Goal: Task Accomplishment & Management: Manage account settings

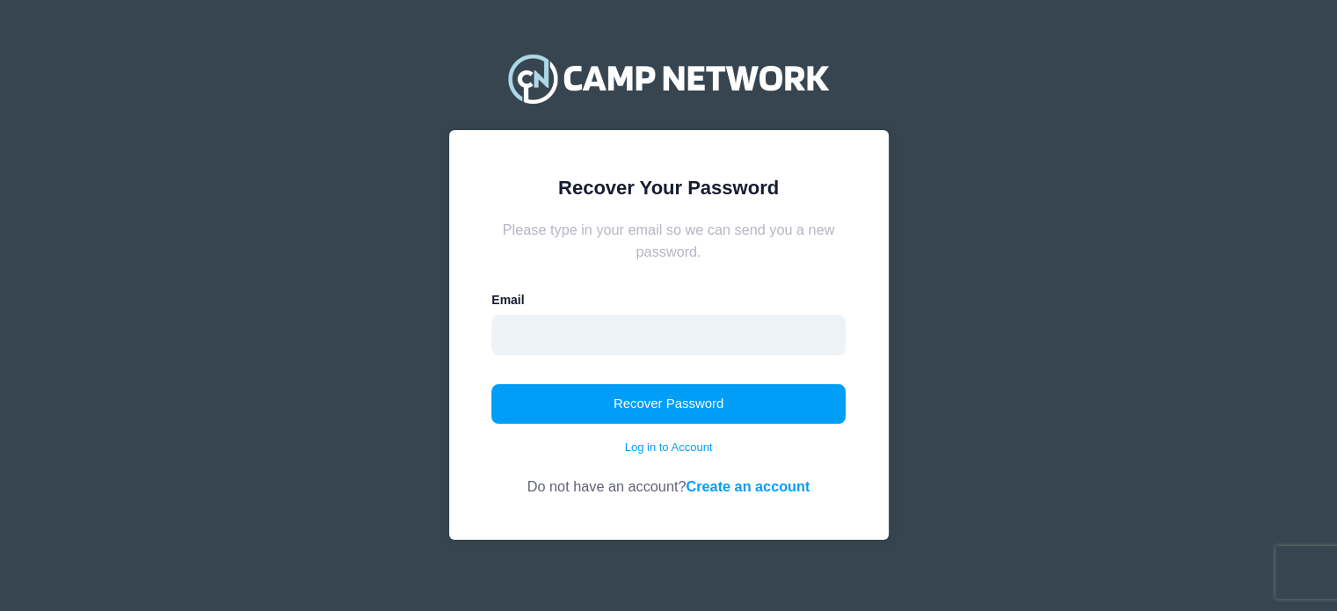
click at [593, 340] on input "email" at bounding box center [668, 335] width 354 height 40
type input "[EMAIL_ADDRESS][DOMAIN_NAME]"
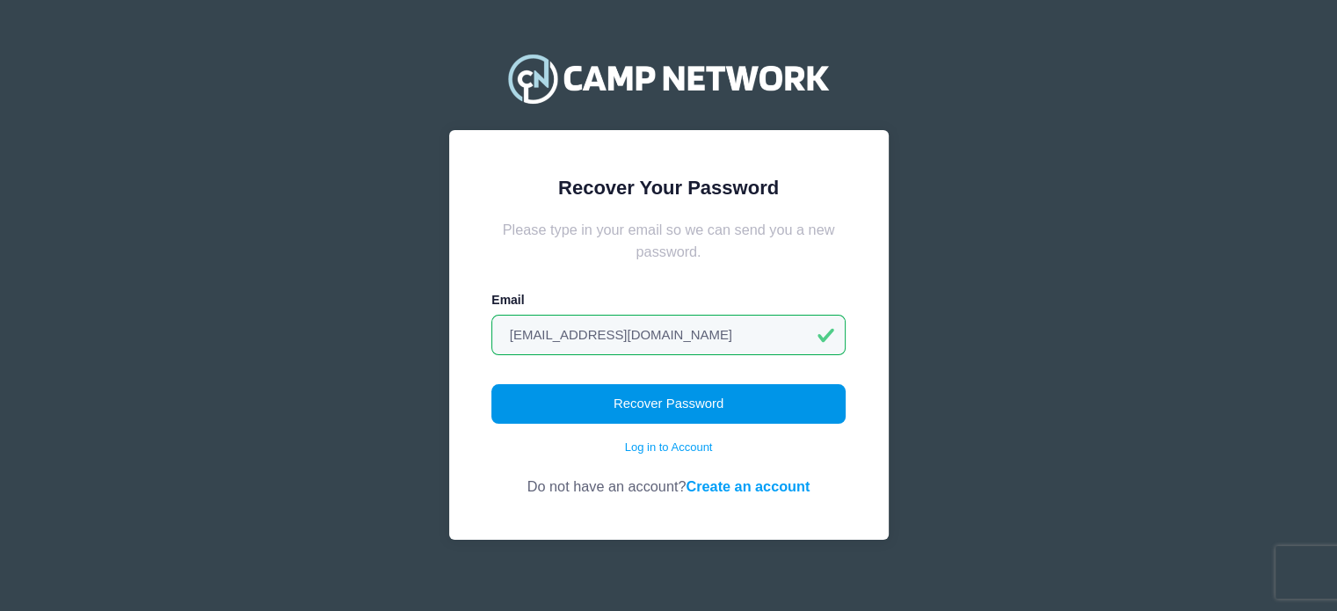
click at [641, 394] on button "Recover Password" at bounding box center [668, 404] width 354 height 40
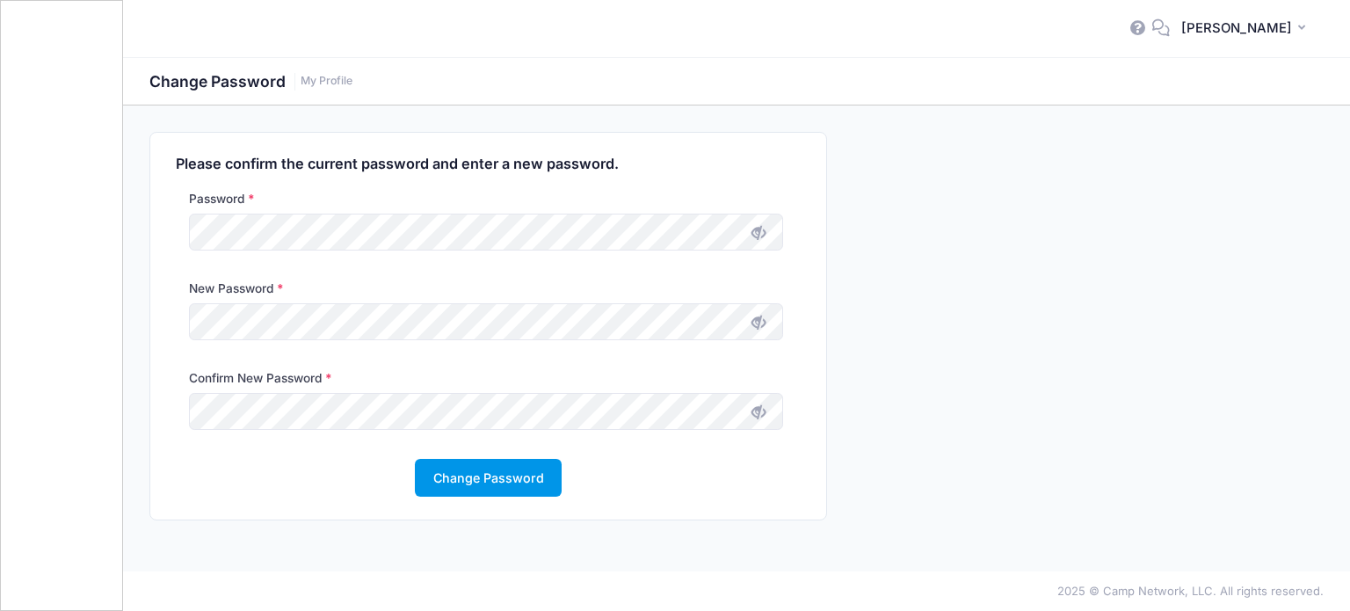
click at [517, 484] on button "Change Password" at bounding box center [488, 478] width 147 height 38
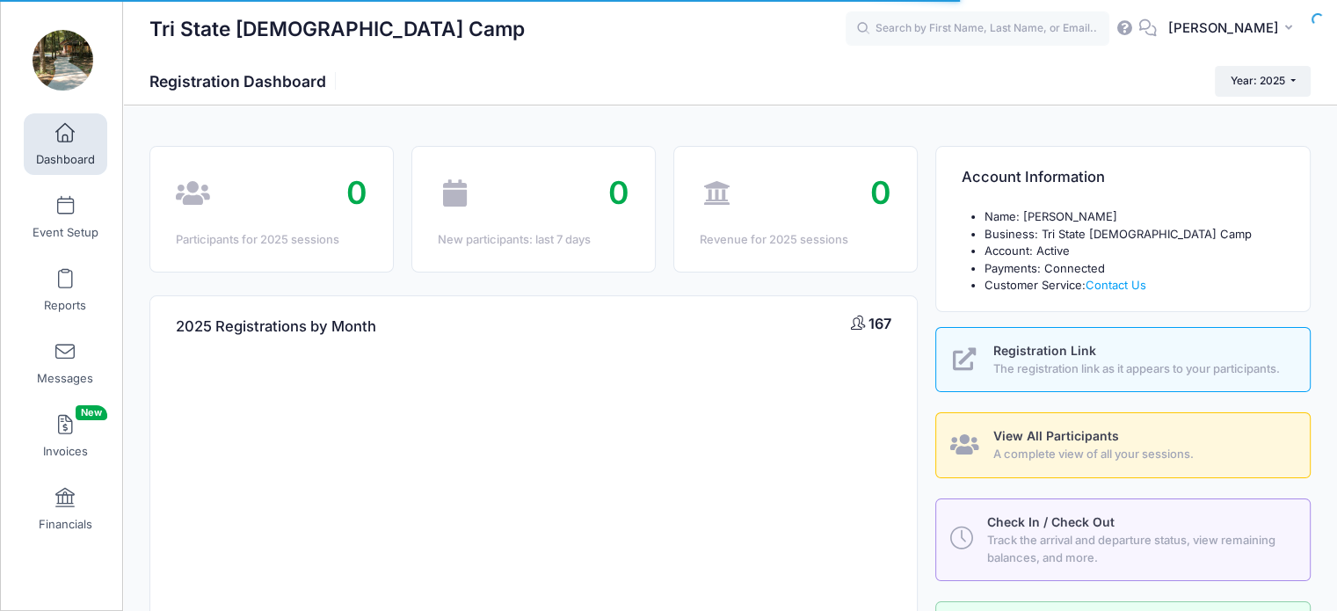
select select
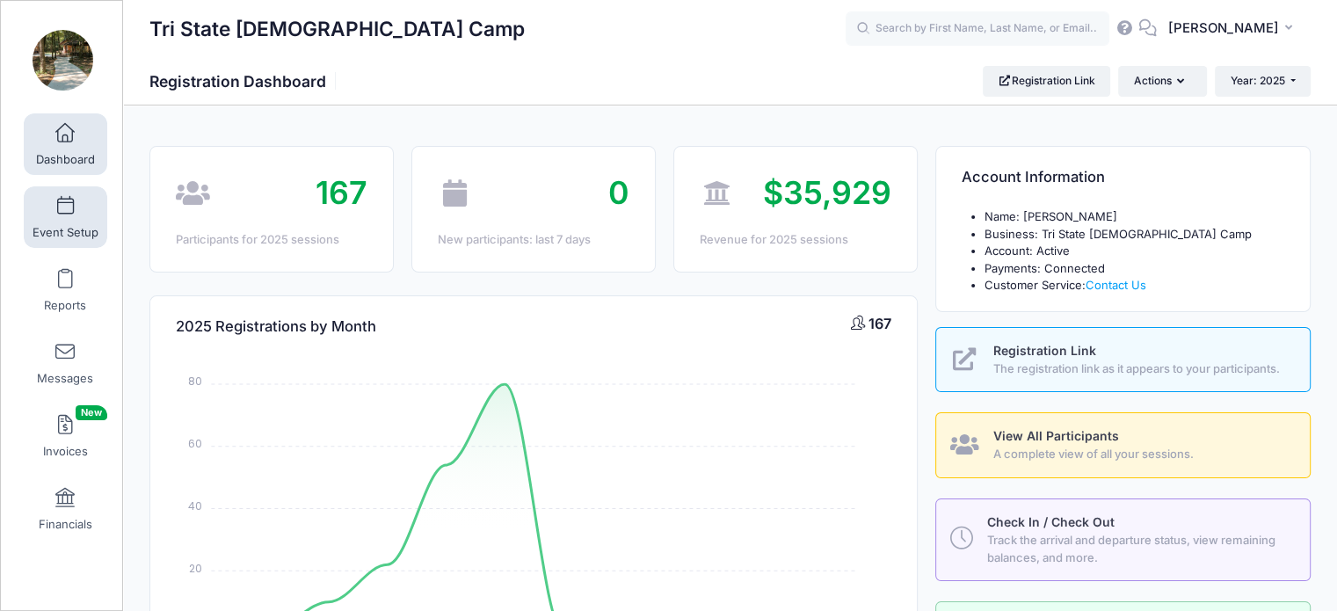
click at [65, 214] on span at bounding box center [65, 206] width 0 height 19
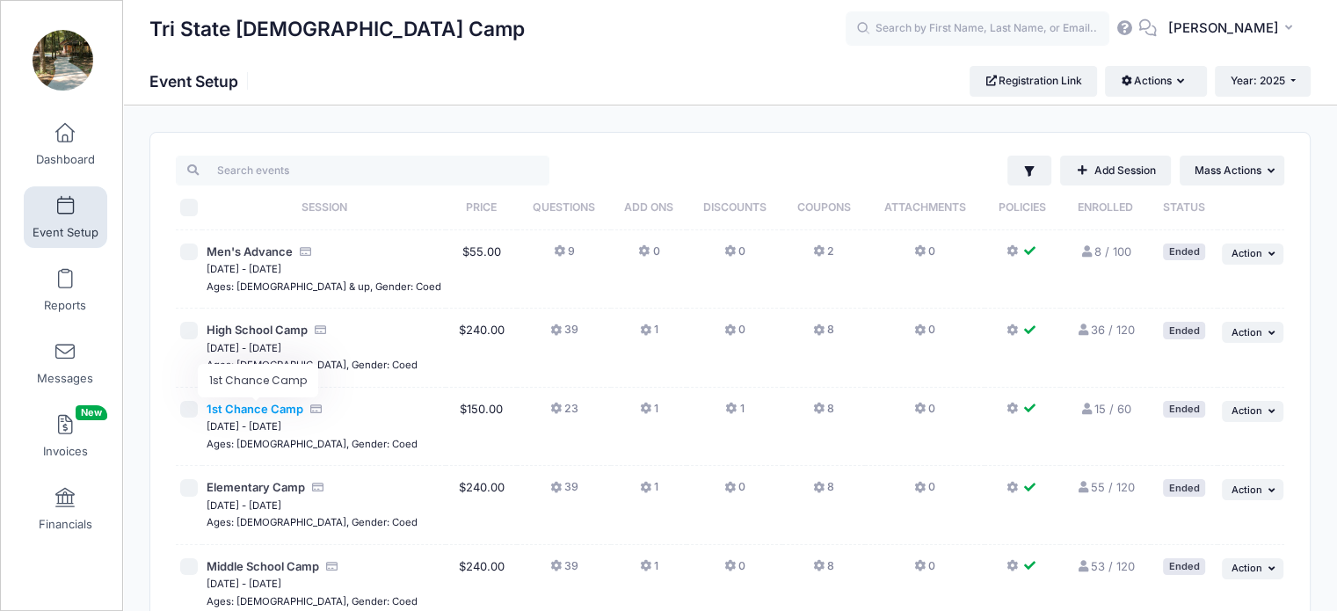
click at [246, 409] on span "1st Chance Camp" at bounding box center [254, 409] width 97 height 14
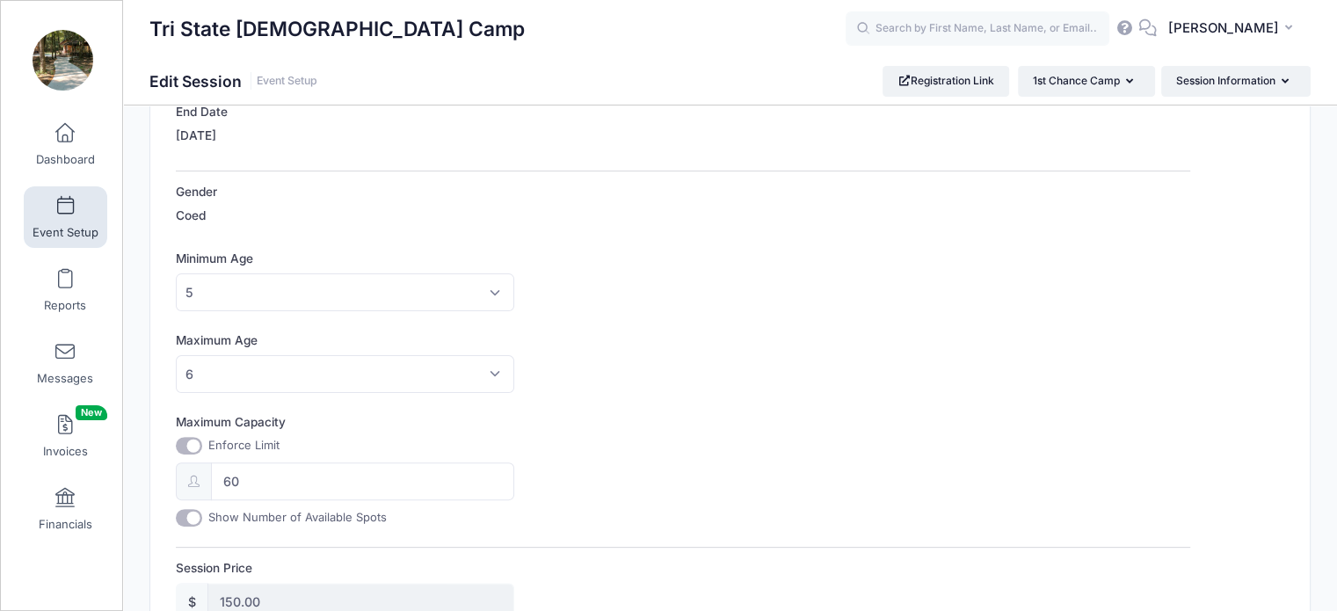
scroll to position [390, 0]
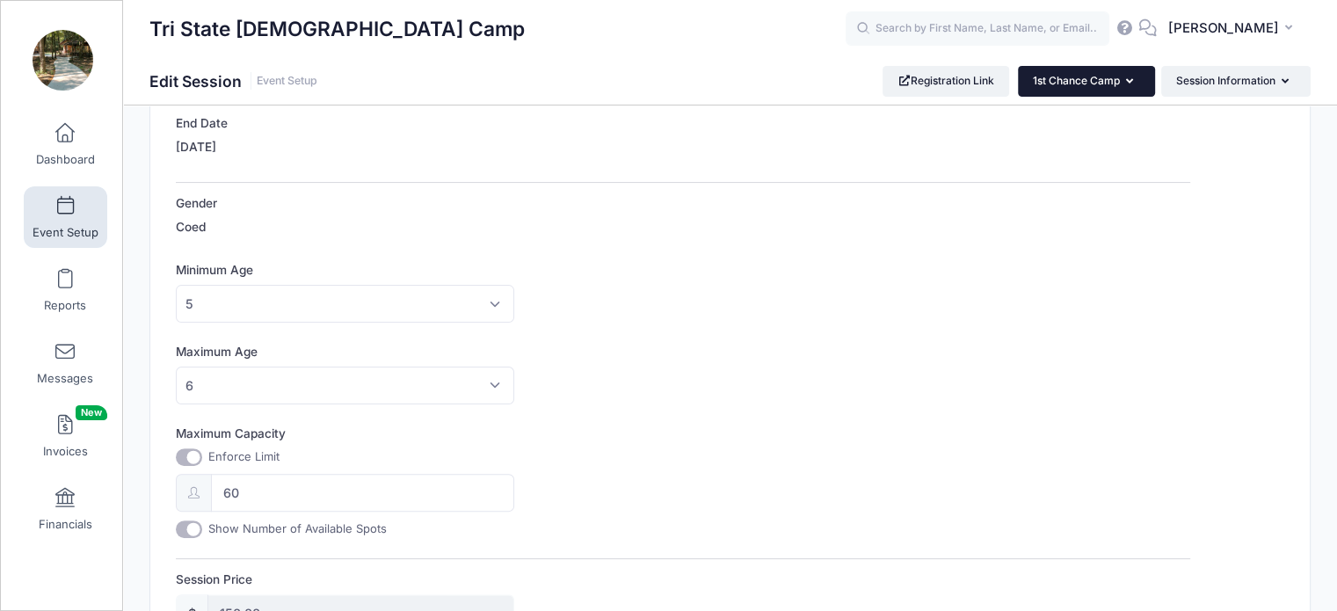
click at [1127, 82] on icon "button" at bounding box center [1133, 82] width 14 height 0
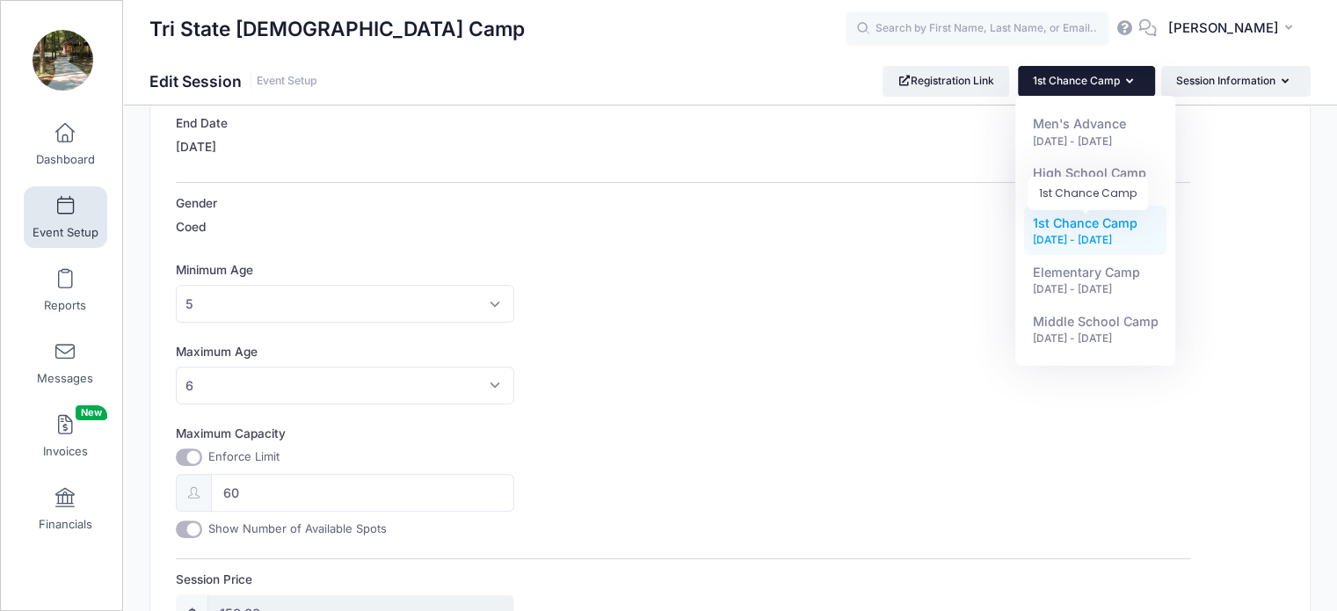
click at [1073, 226] on span "1st Chance Camp" at bounding box center [1084, 222] width 105 height 15
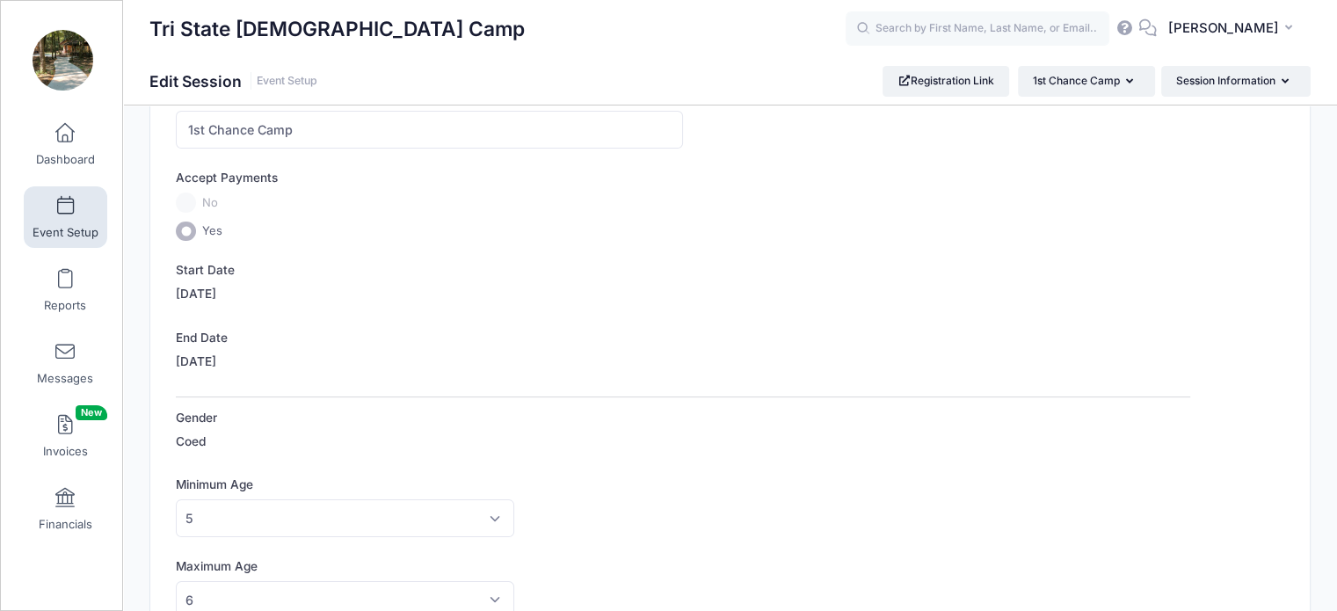
scroll to position [88, 0]
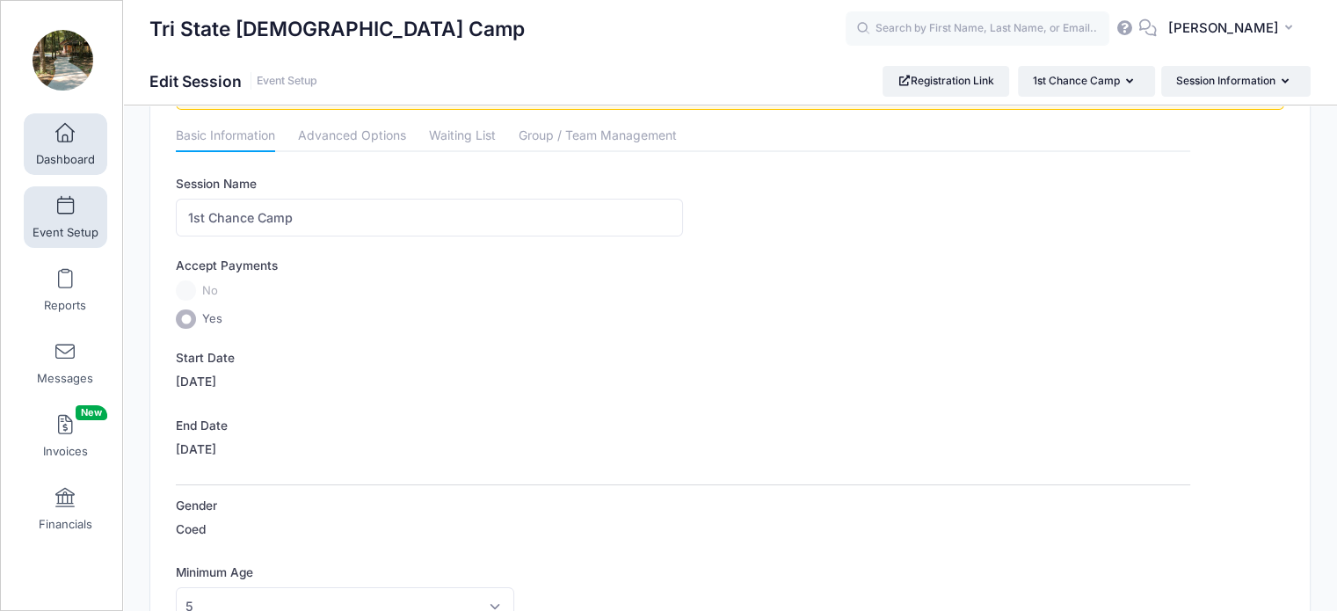
click at [78, 142] on link "Dashboard" at bounding box center [65, 144] width 83 height 62
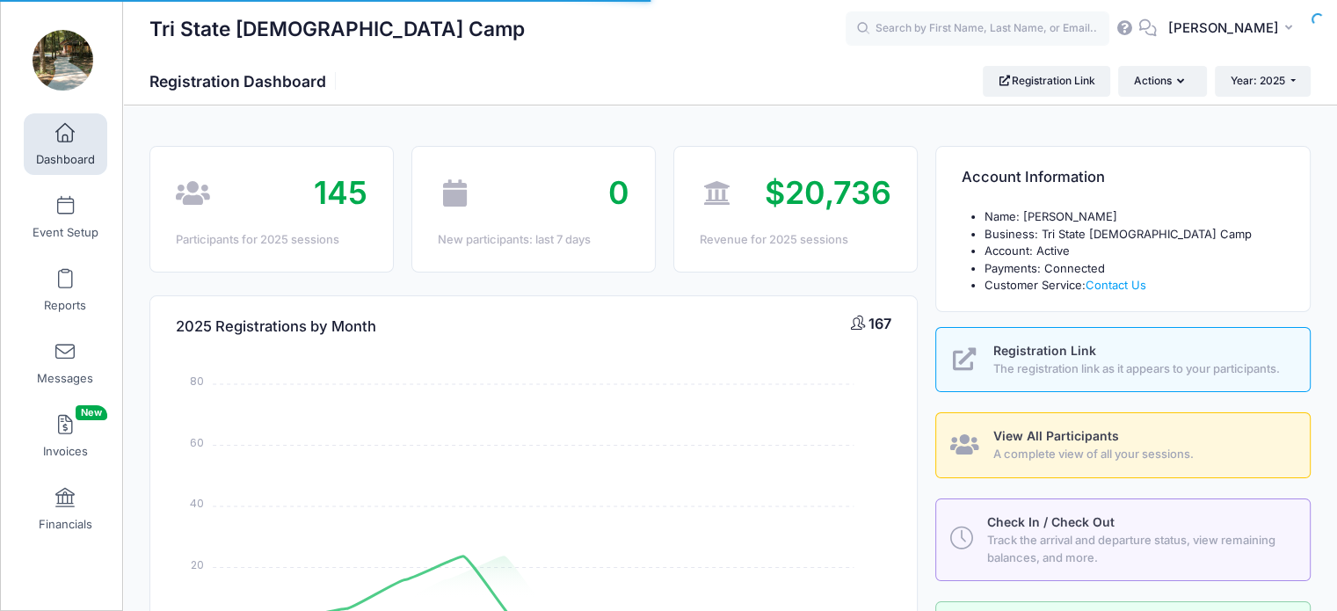
select select
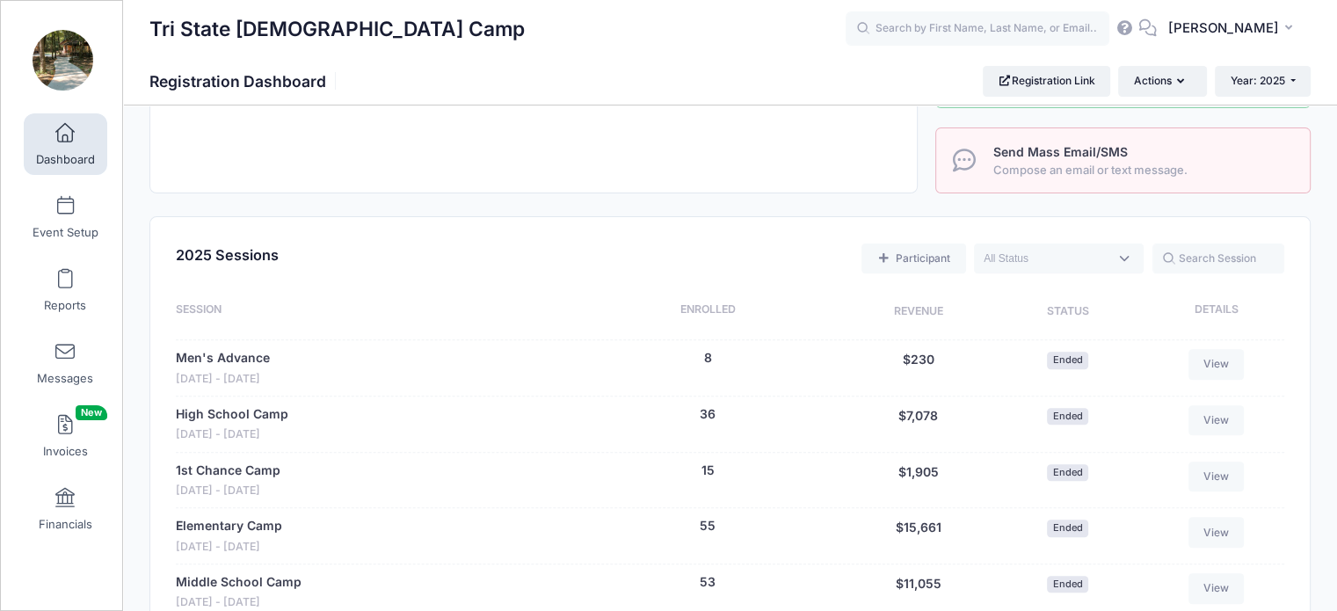
scroll to position [615, 0]
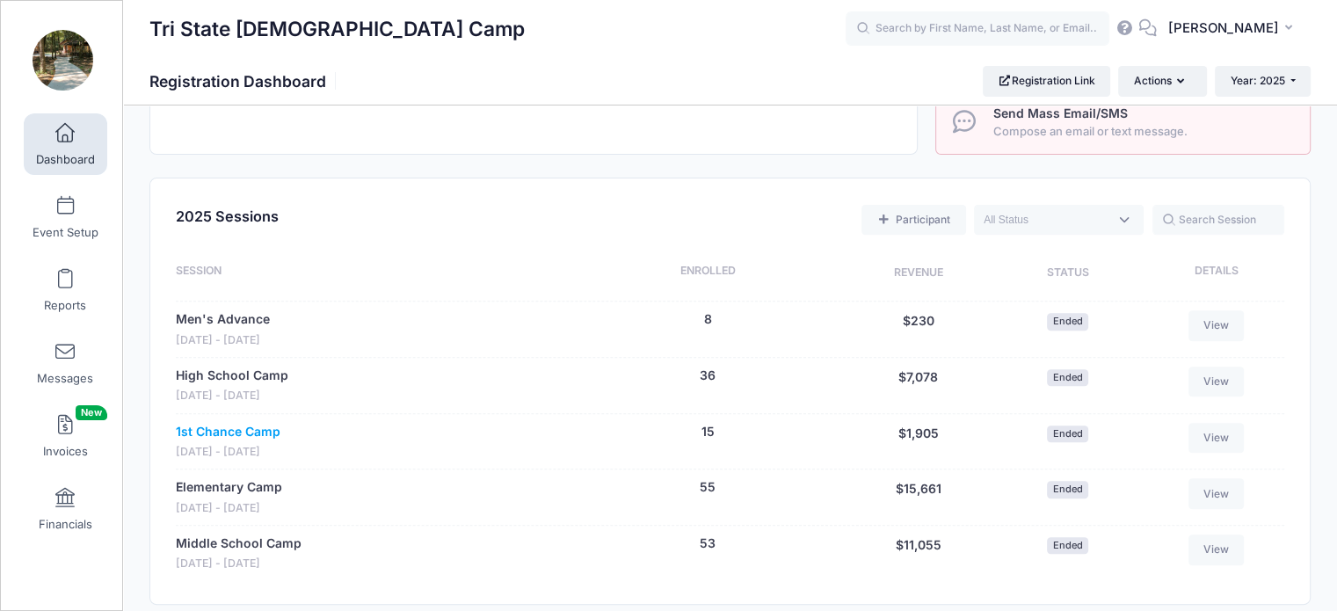
click at [236, 431] on link "1st Chance Camp" at bounding box center [228, 432] width 105 height 18
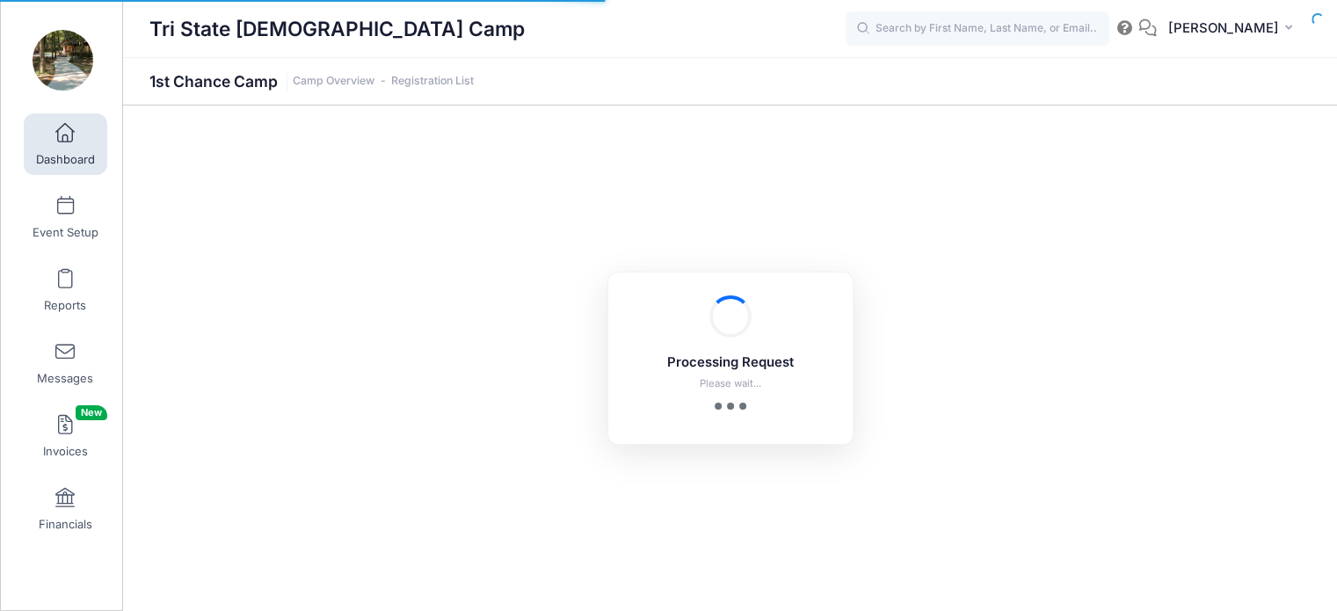
select select "10"
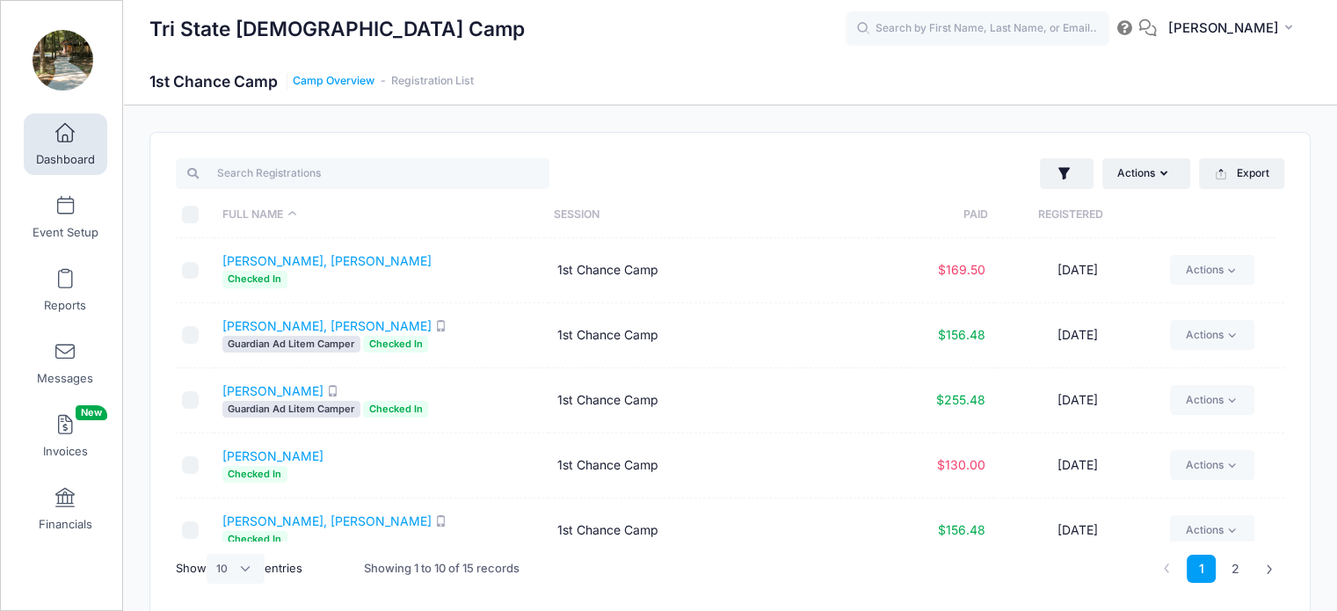
click at [344, 80] on link "Camp Overview" at bounding box center [334, 81] width 82 height 13
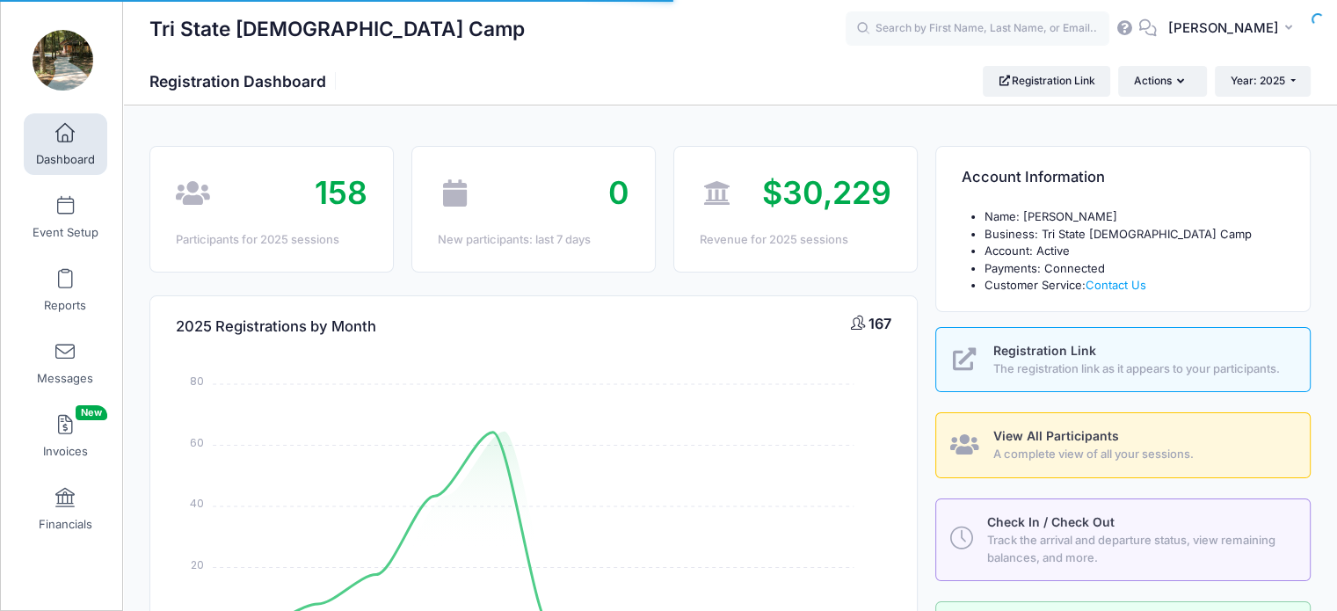
select select
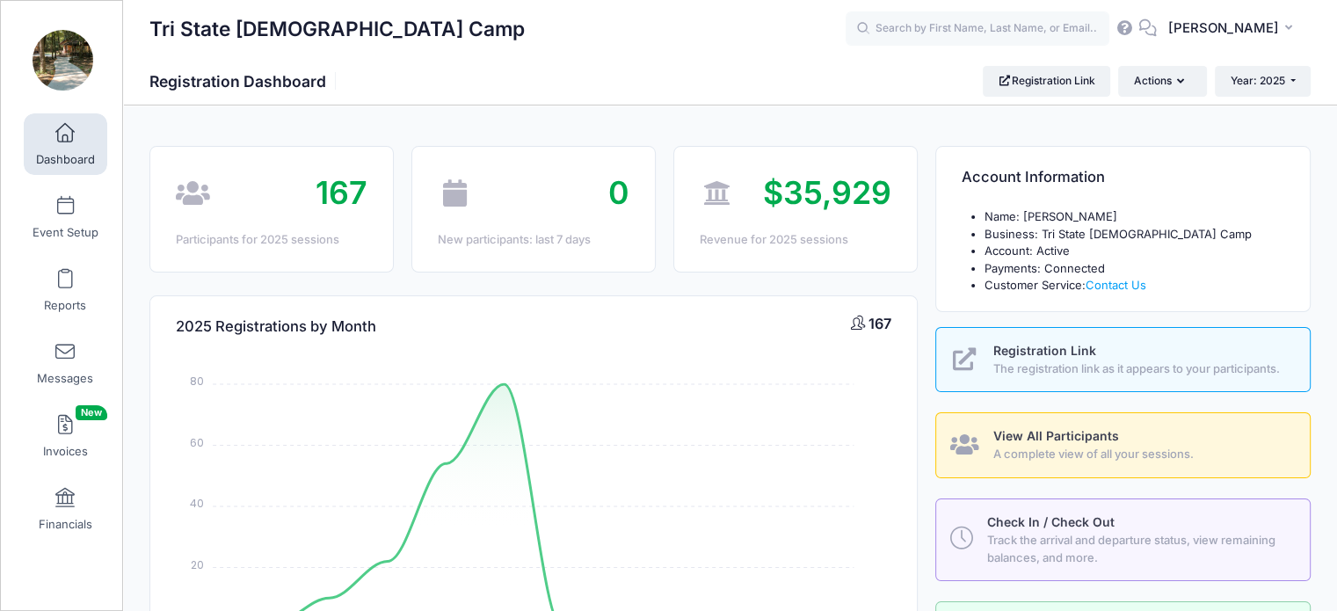
click at [57, 149] on link "Dashboard" at bounding box center [65, 144] width 83 height 62
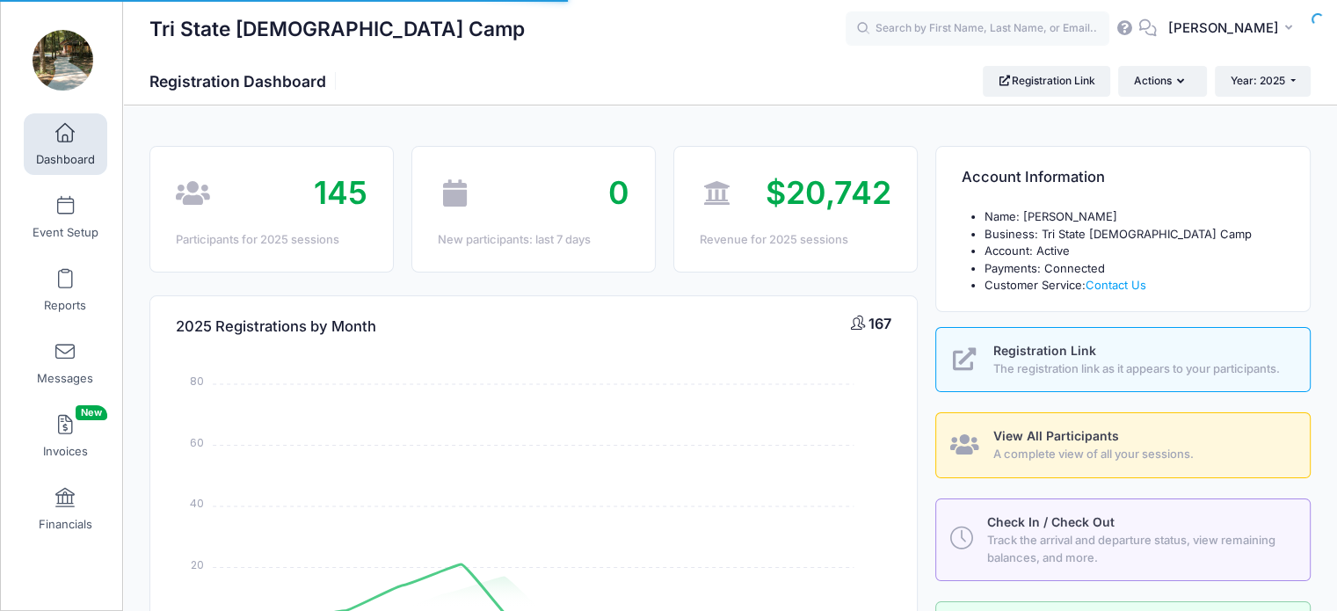
select select
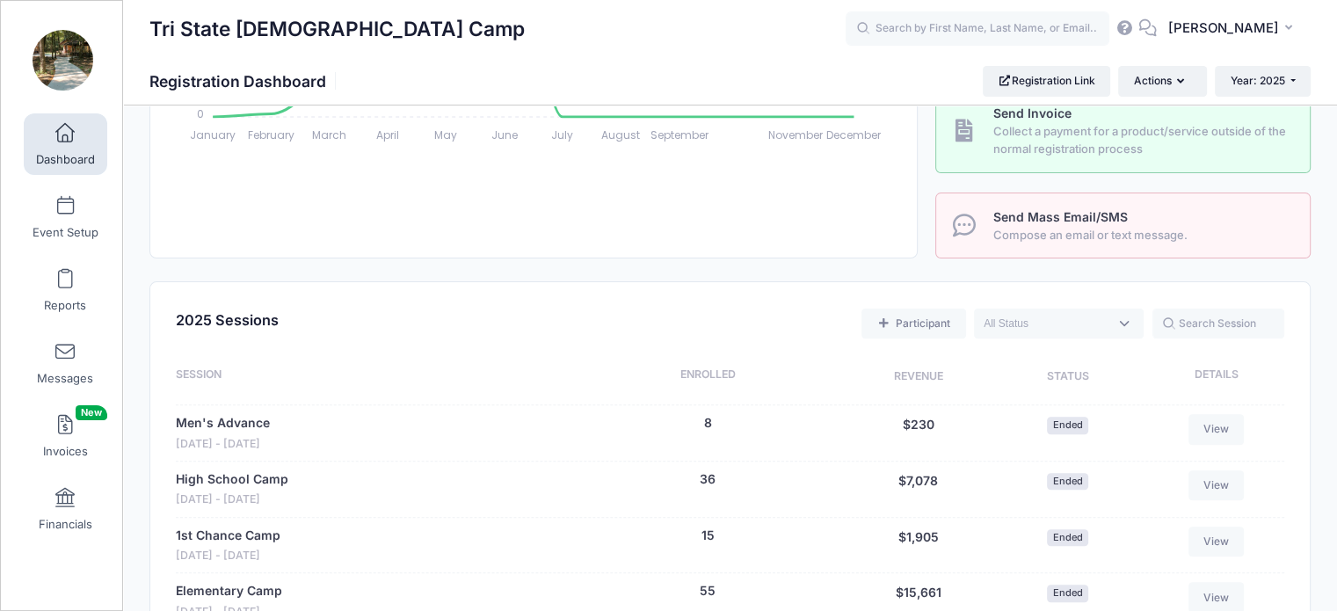
scroll to position [615, 0]
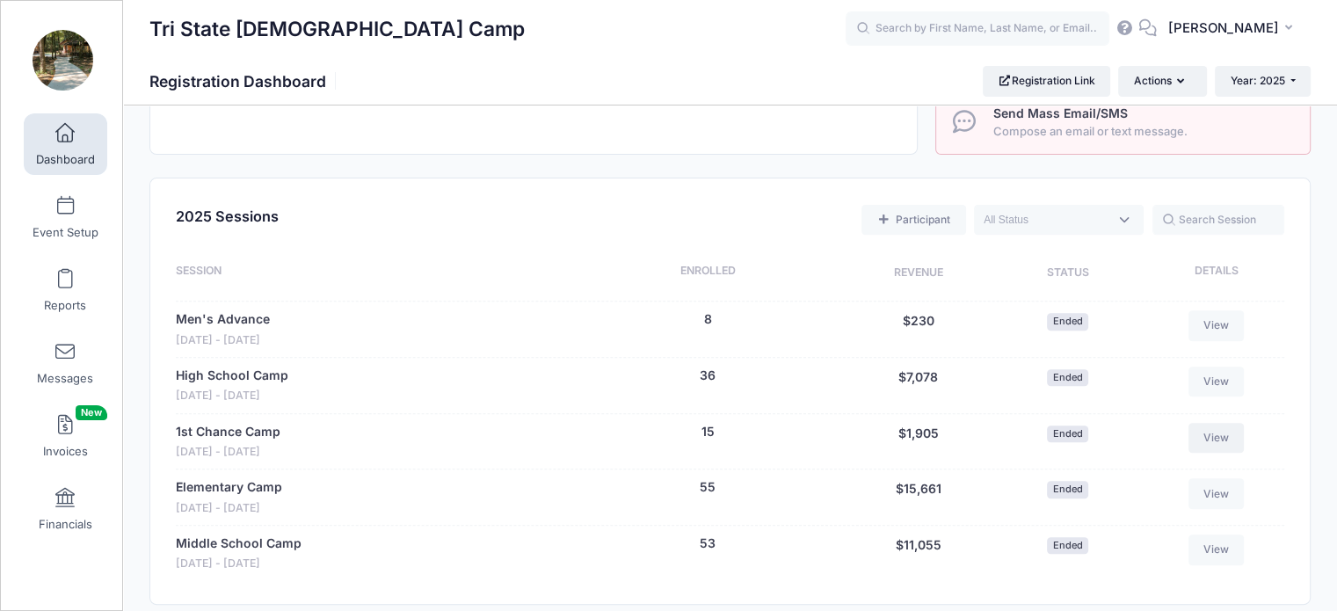
click at [1206, 433] on link "View" at bounding box center [1216, 438] width 56 height 30
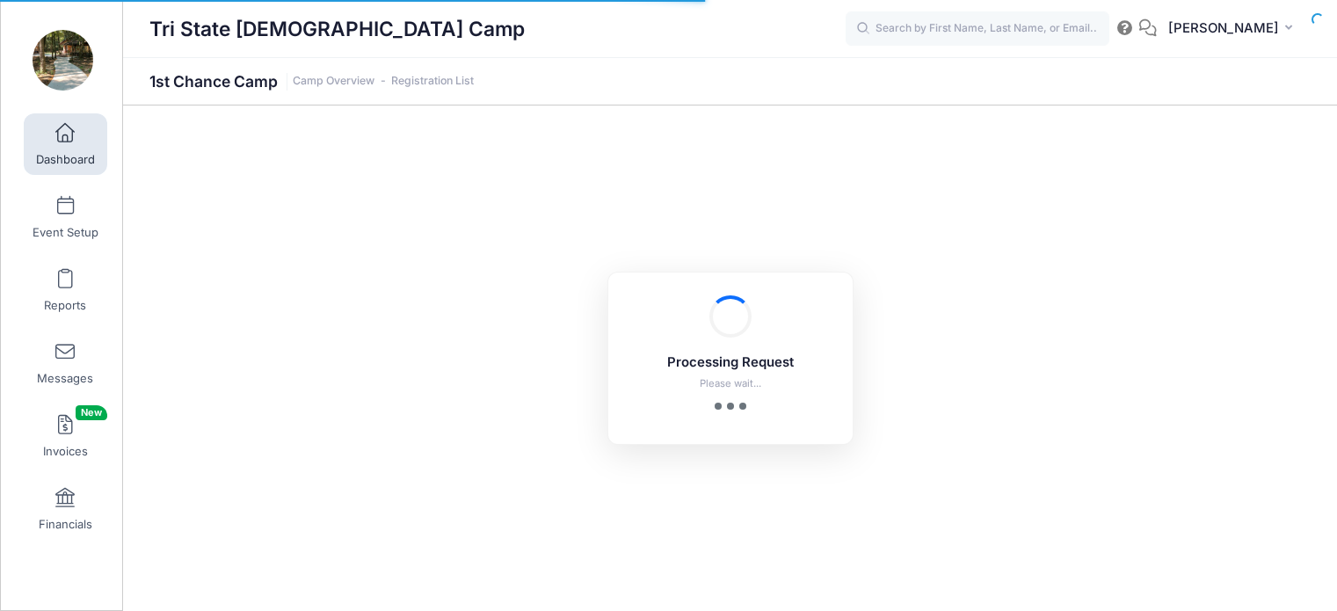
select select "10"
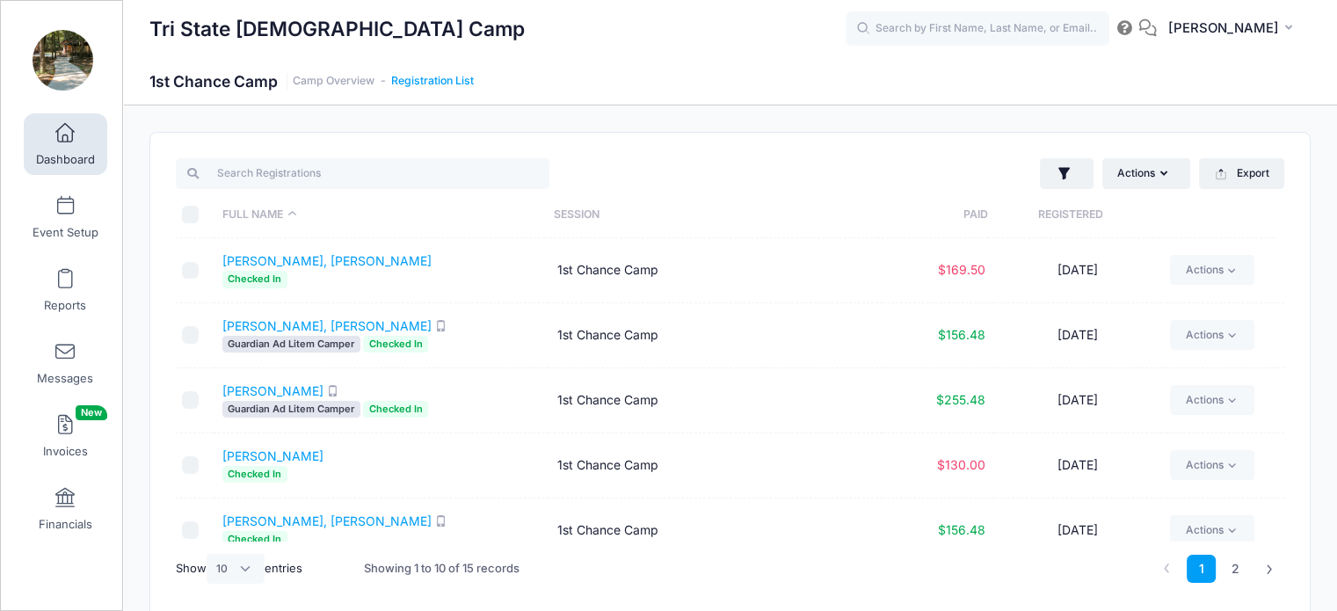
click at [446, 83] on link "Registration List" at bounding box center [432, 81] width 83 height 13
click at [65, 133] on span at bounding box center [65, 133] width 0 height 19
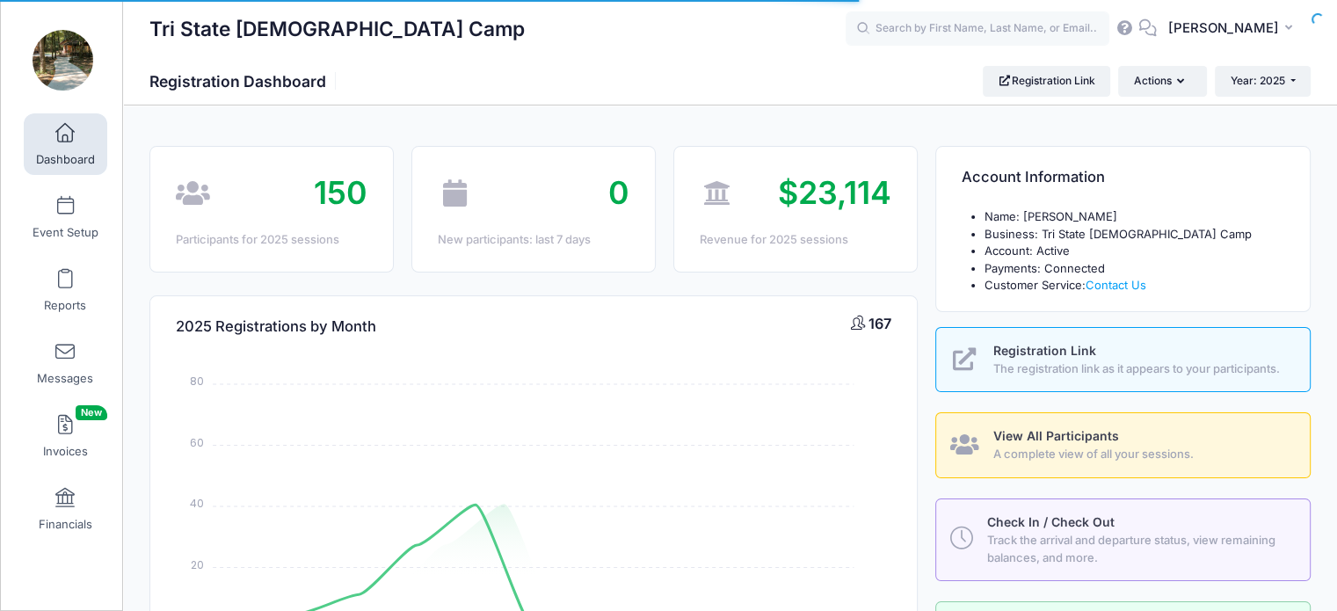
select select
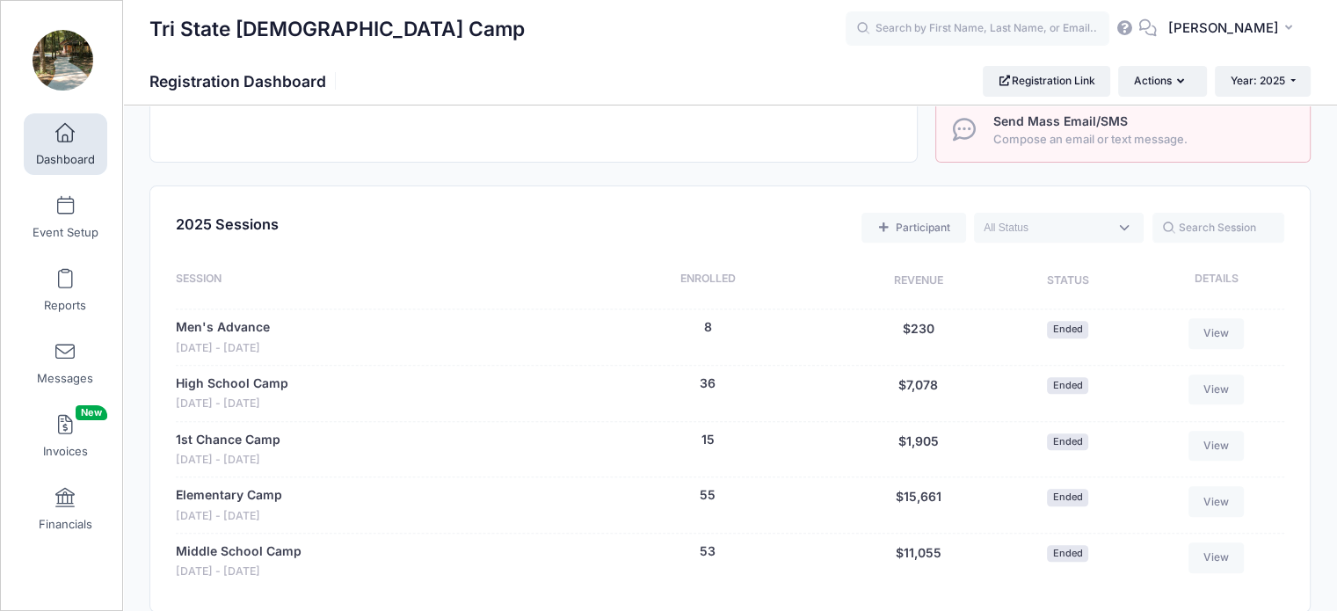
scroll to position [615, 0]
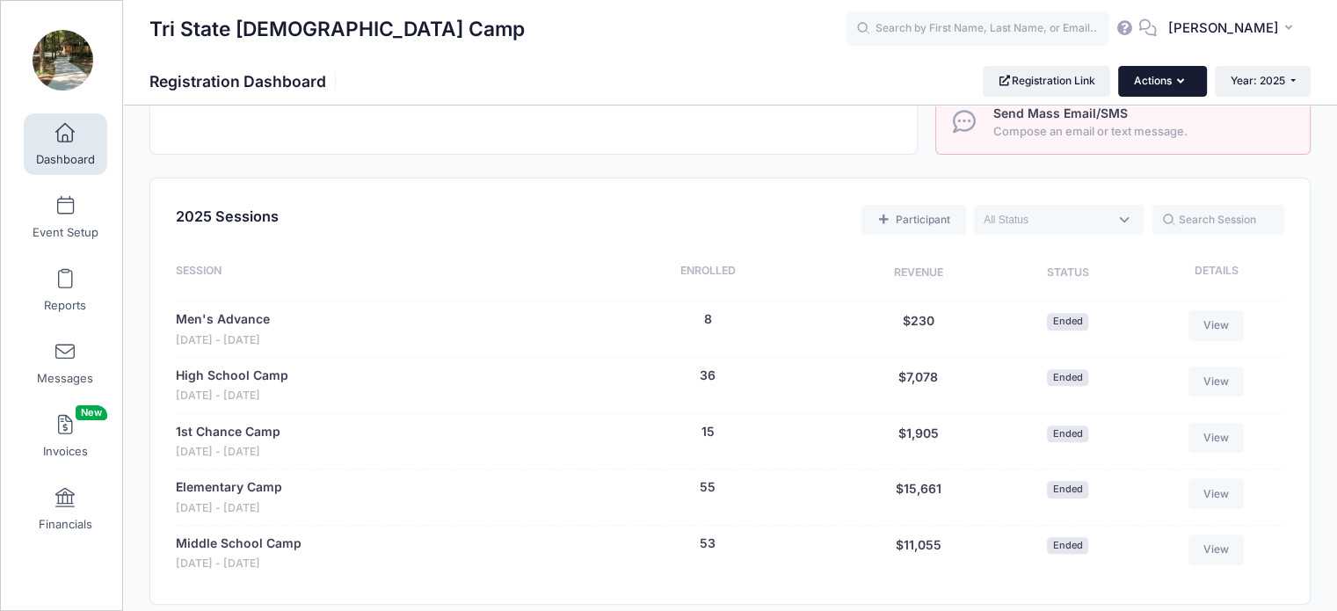
click at [1160, 80] on button "Actions" at bounding box center [1162, 81] width 88 height 30
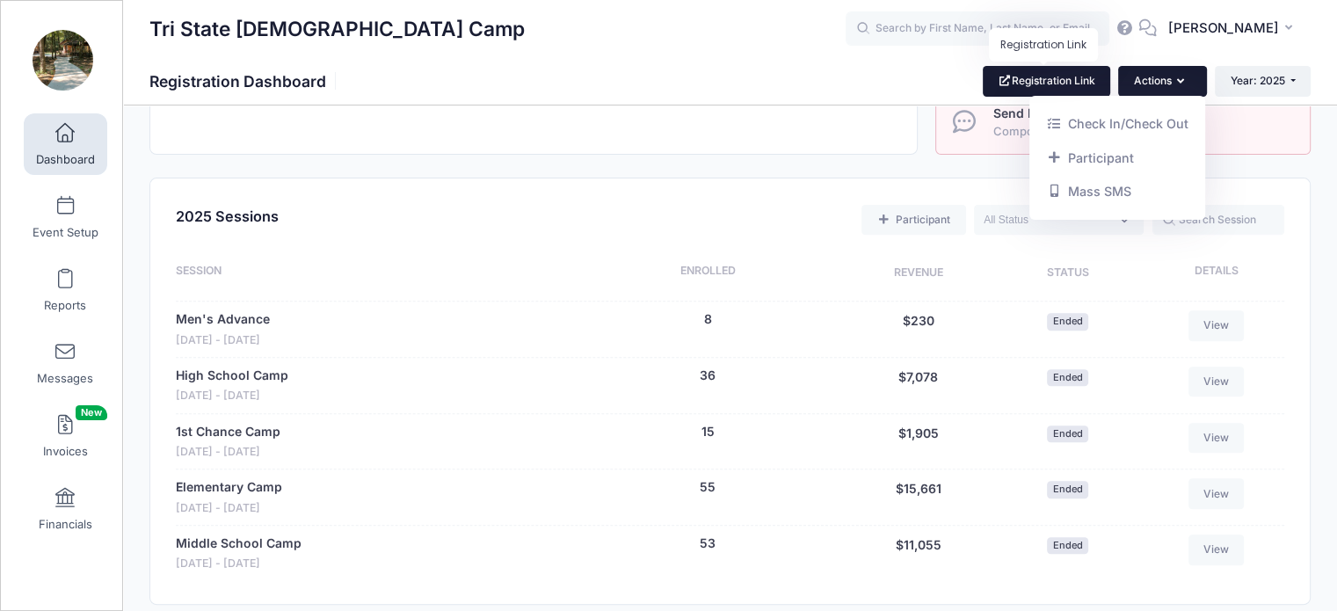
click at [1037, 80] on link "Registration Link" at bounding box center [1045, 81] width 127 height 30
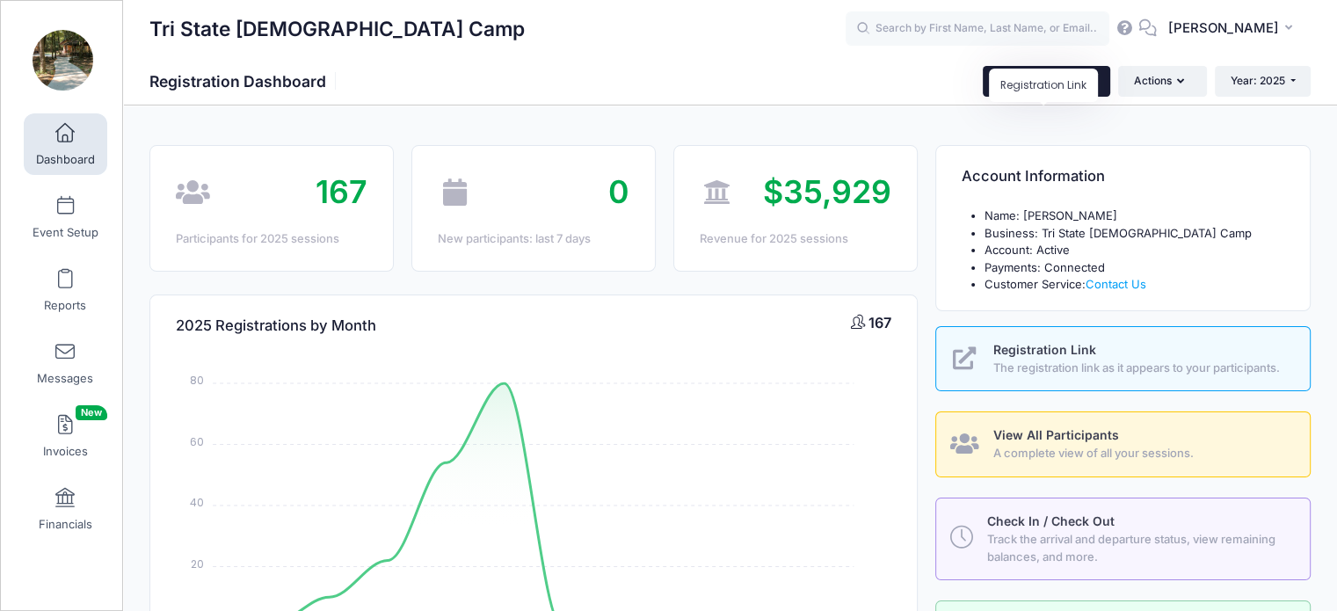
scroll to position [0, 0]
click at [795, 83] on div "Tri State Christian Camp Registration Dashboard Registration Link Actions Year:…" at bounding box center [729, 81] width 1213 height 30
click at [1174, 78] on button "Actions" at bounding box center [1162, 81] width 88 height 30
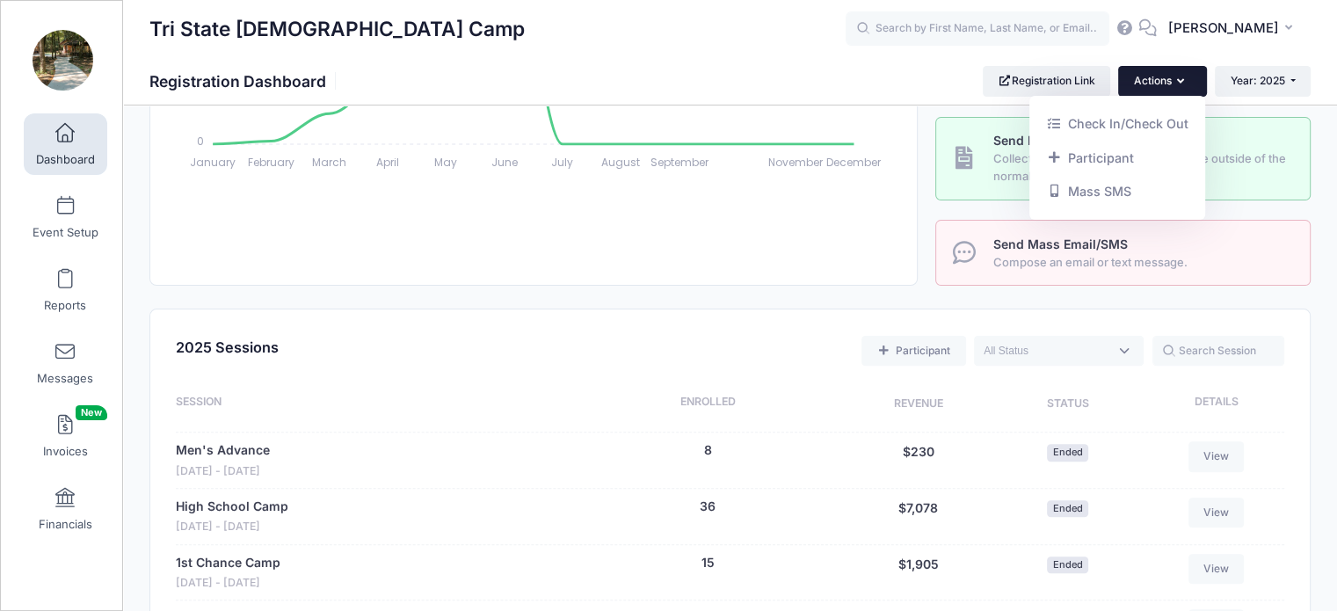
scroll to position [527, 0]
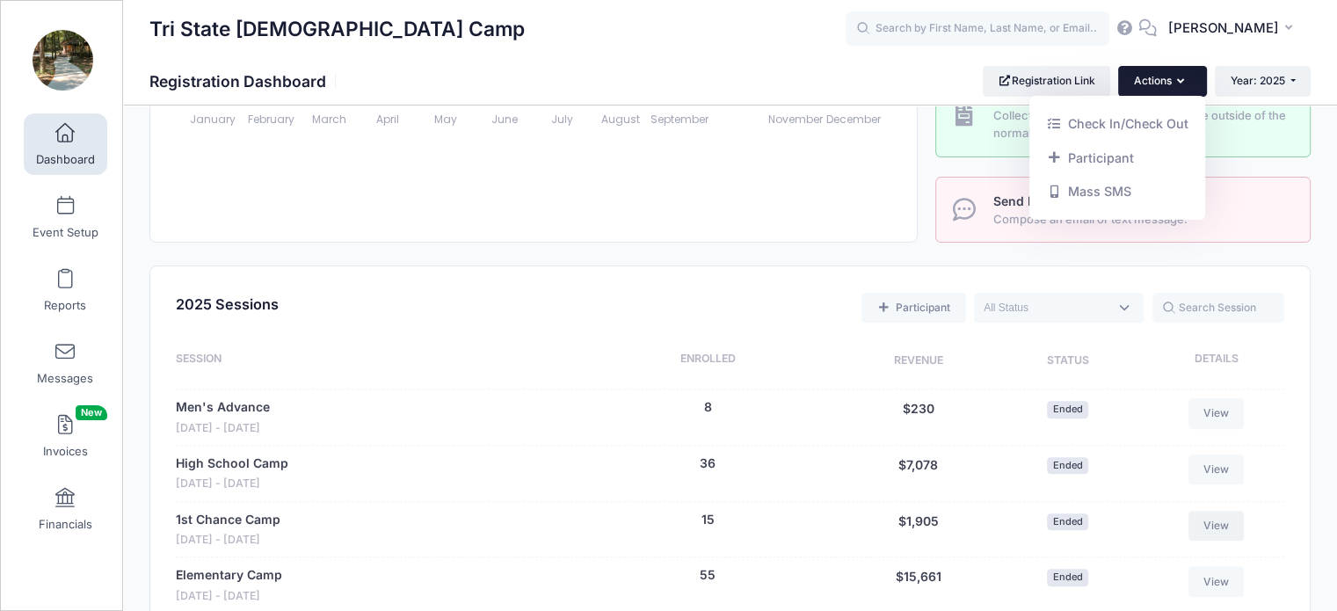
click at [1213, 525] on link "View" at bounding box center [1216, 526] width 56 height 30
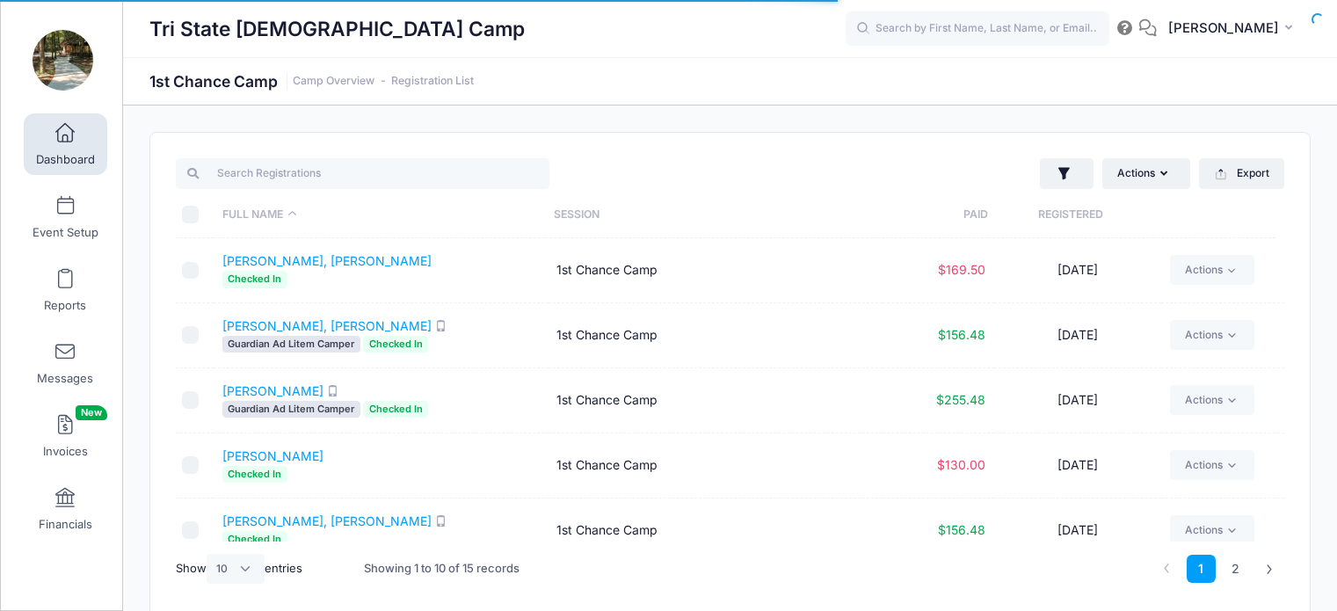
select select "10"
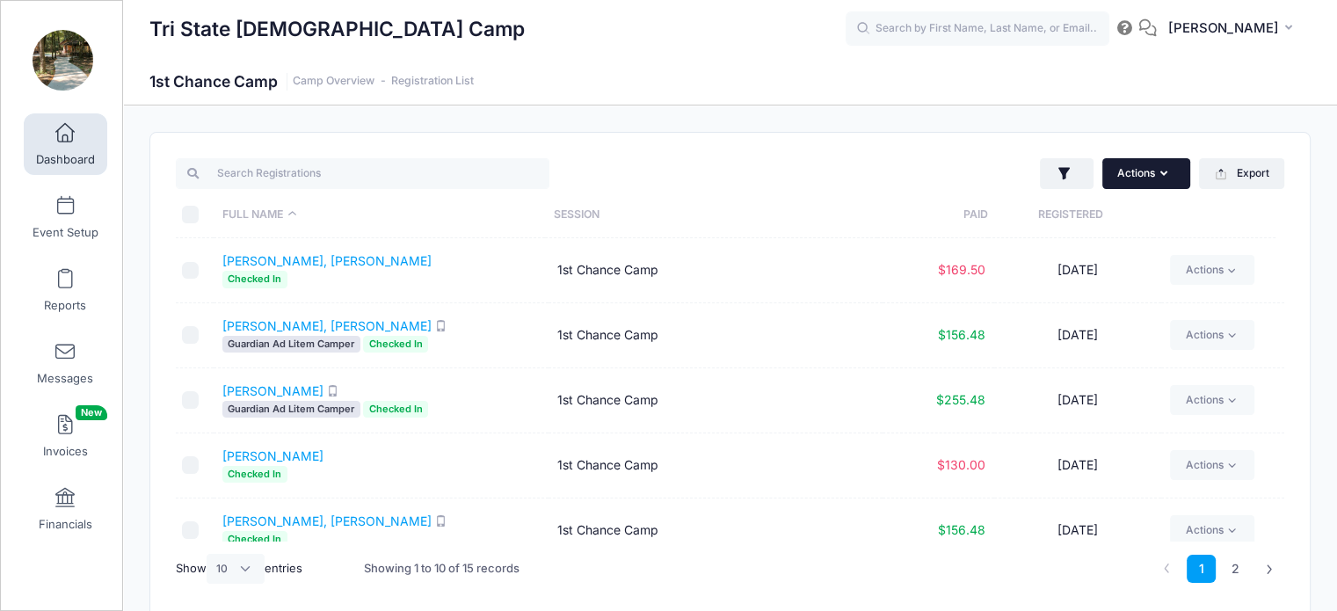
click at [1153, 180] on button "Actions" at bounding box center [1146, 173] width 88 height 30
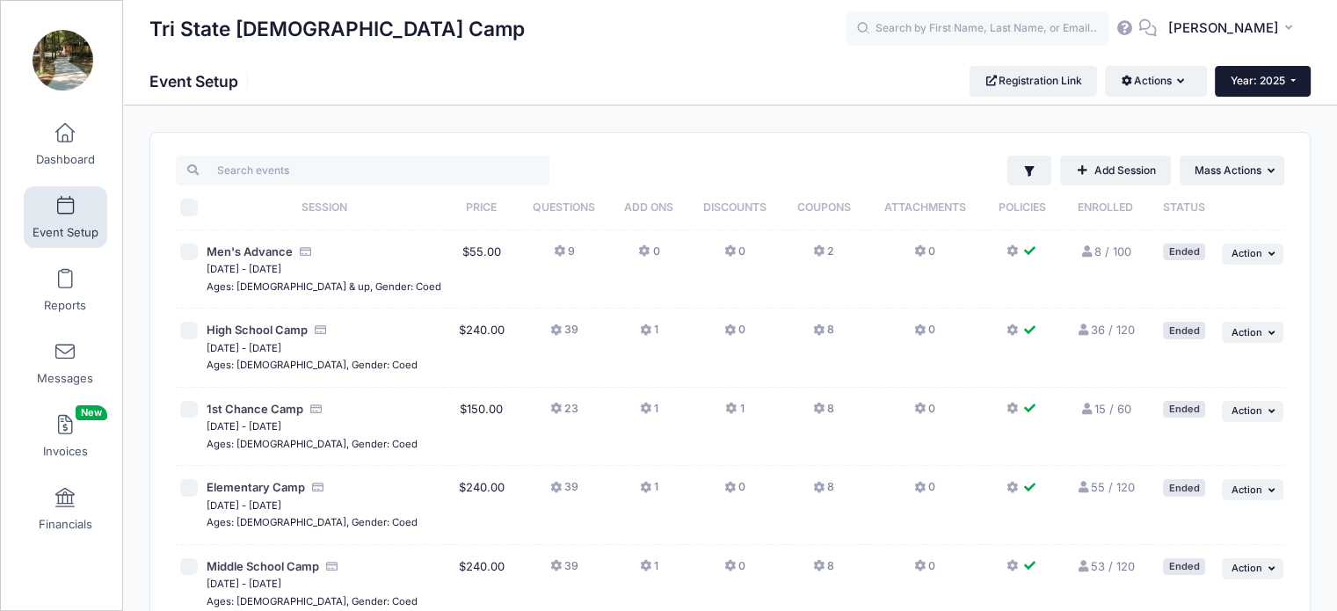
click at [1265, 84] on span "Year: 2025" at bounding box center [1257, 80] width 54 height 13
click at [1265, 118] on link "Year: 2026" at bounding box center [1271, 115] width 114 height 23
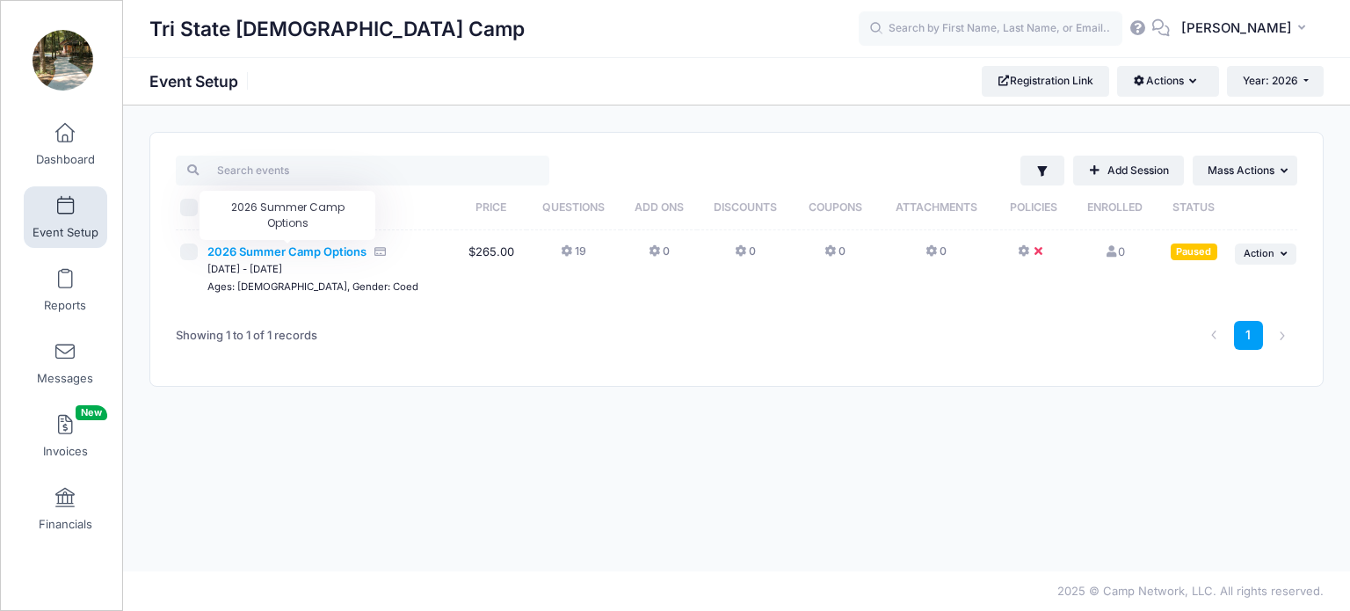
click at [286, 256] on span "2026 Summer Camp Options" at bounding box center [286, 251] width 159 height 14
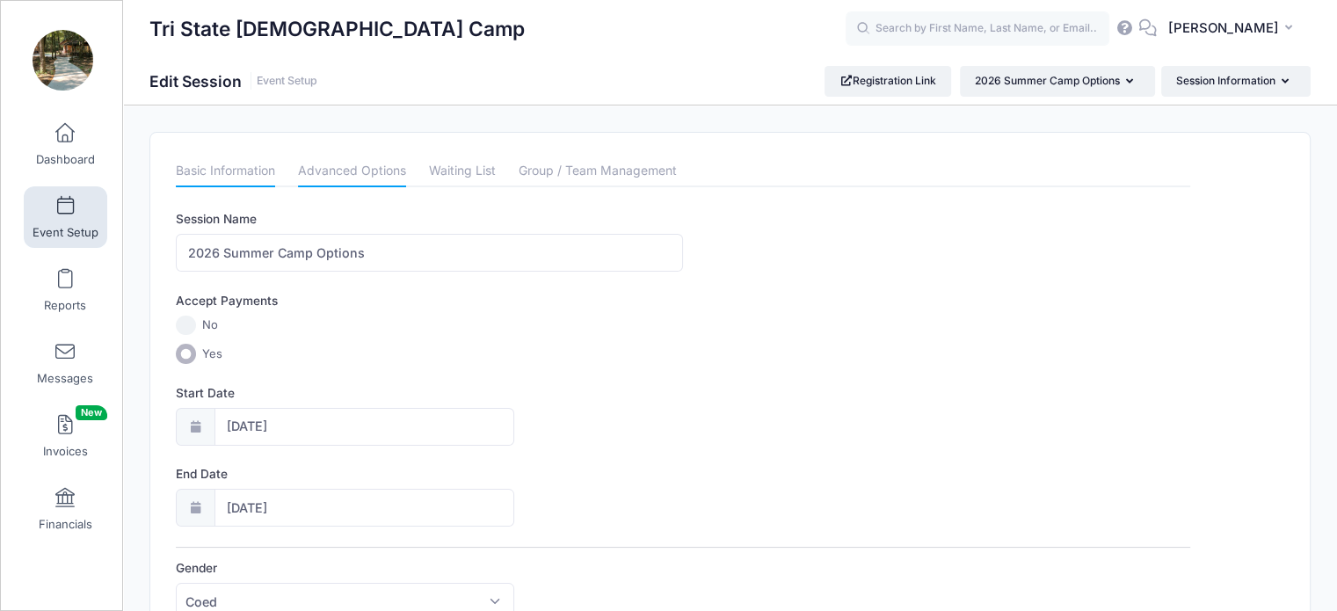
click at [341, 169] on link "Advanced Options" at bounding box center [352, 172] width 108 height 32
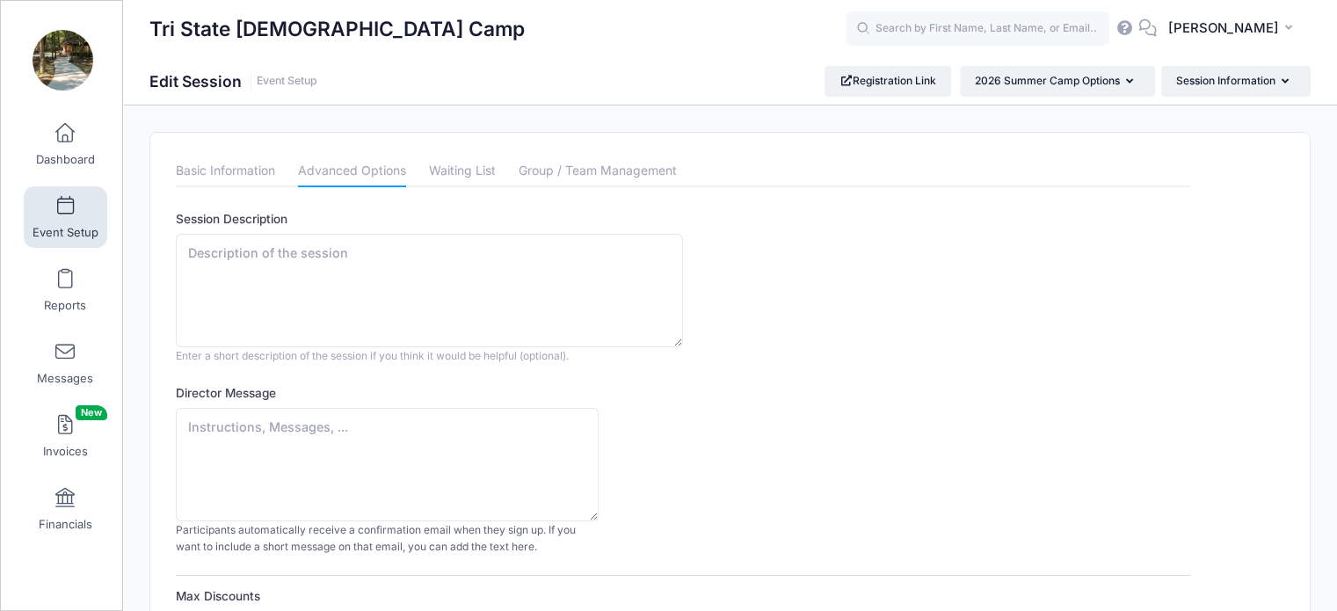
click at [63, 217] on link "Event Setup" at bounding box center [65, 217] width 83 height 62
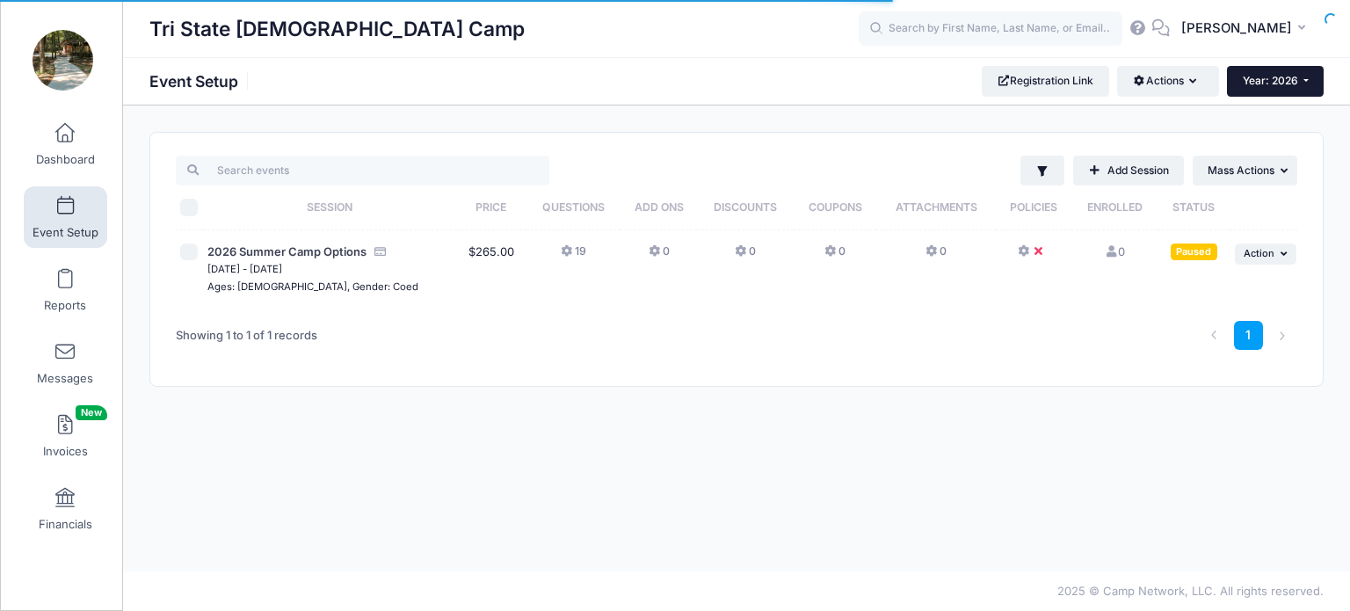
click at [1304, 75] on button "Year: 2026" at bounding box center [1275, 81] width 97 height 30
click at [1264, 134] on link "Year: 2025" at bounding box center [1284, 138] width 114 height 23
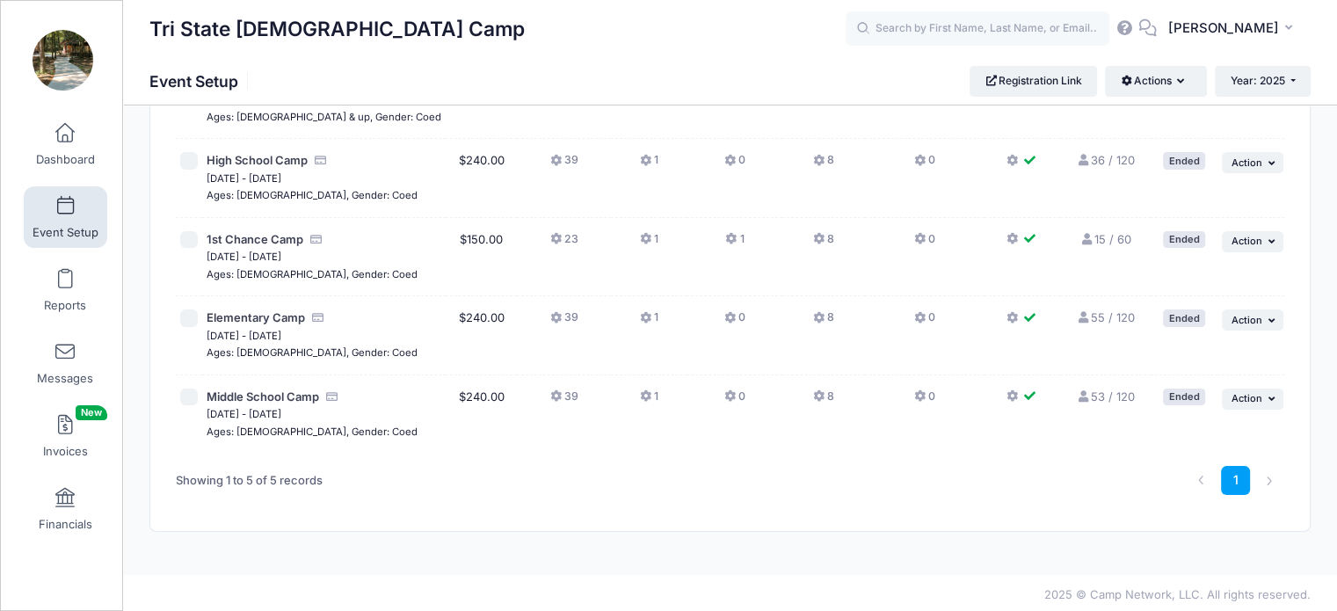
scroll to position [172, 0]
click at [1178, 82] on icon "button" at bounding box center [1184, 82] width 14 height 0
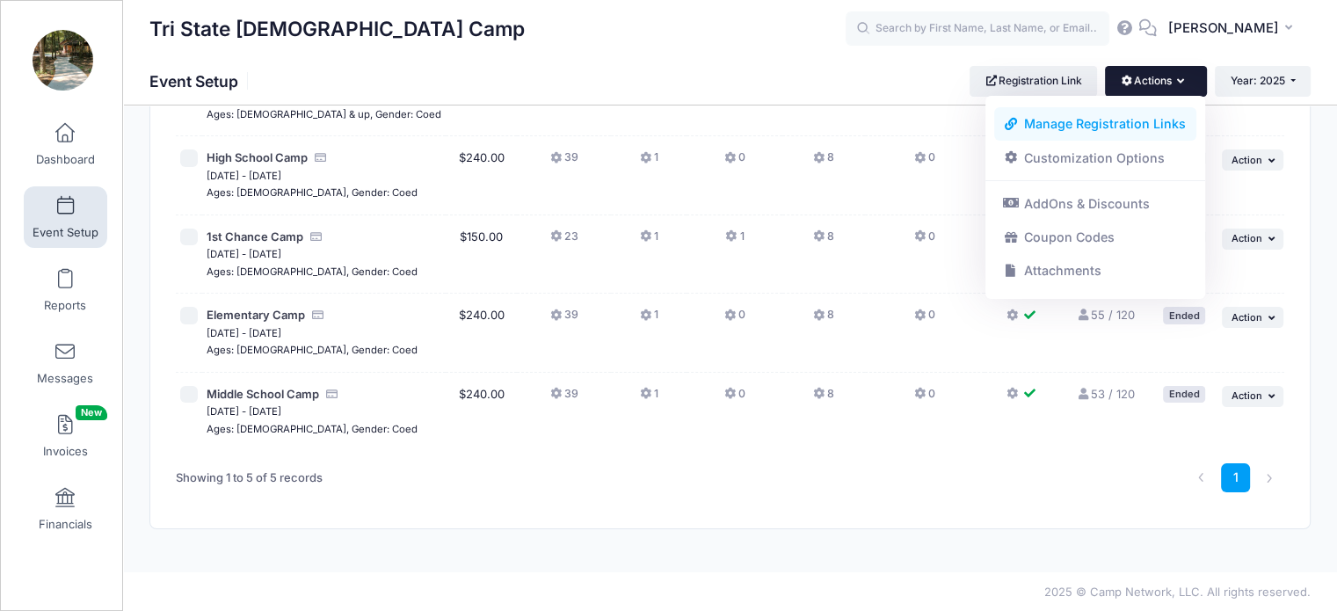
click at [1123, 123] on link "Manage Registration Links" at bounding box center [1095, 123] width 203 height 33
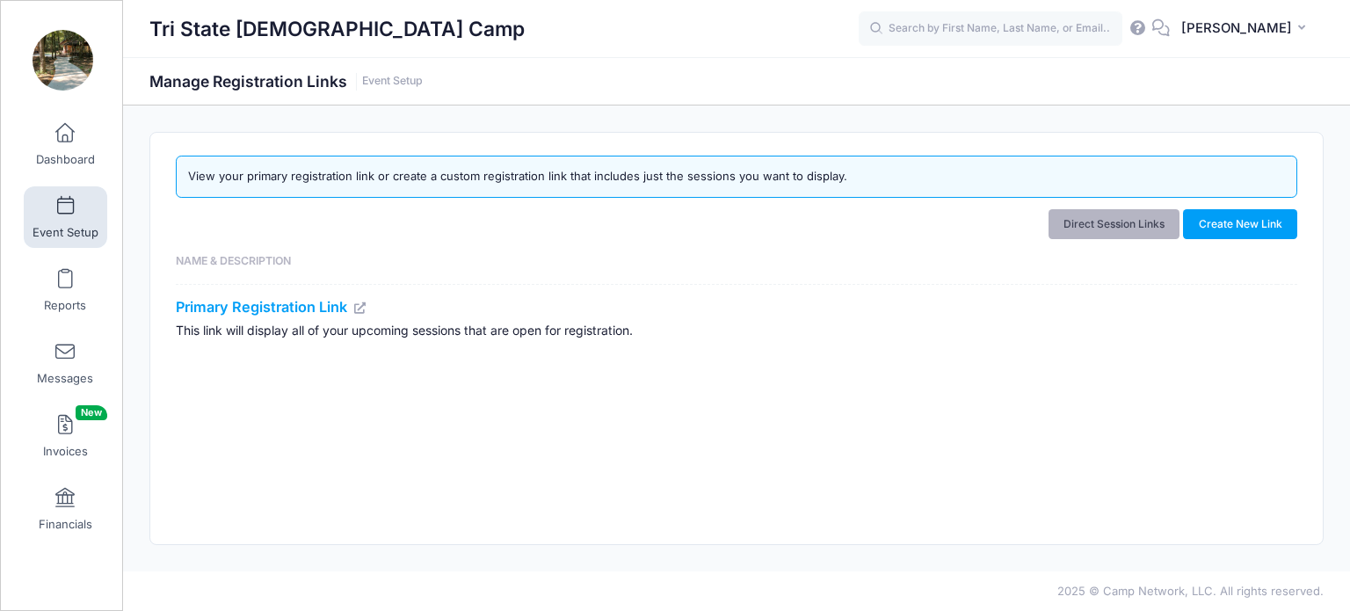
click at [1127, 224] on link "Direct Session Links" at bounding box center [1114, 224] width 132 height 30
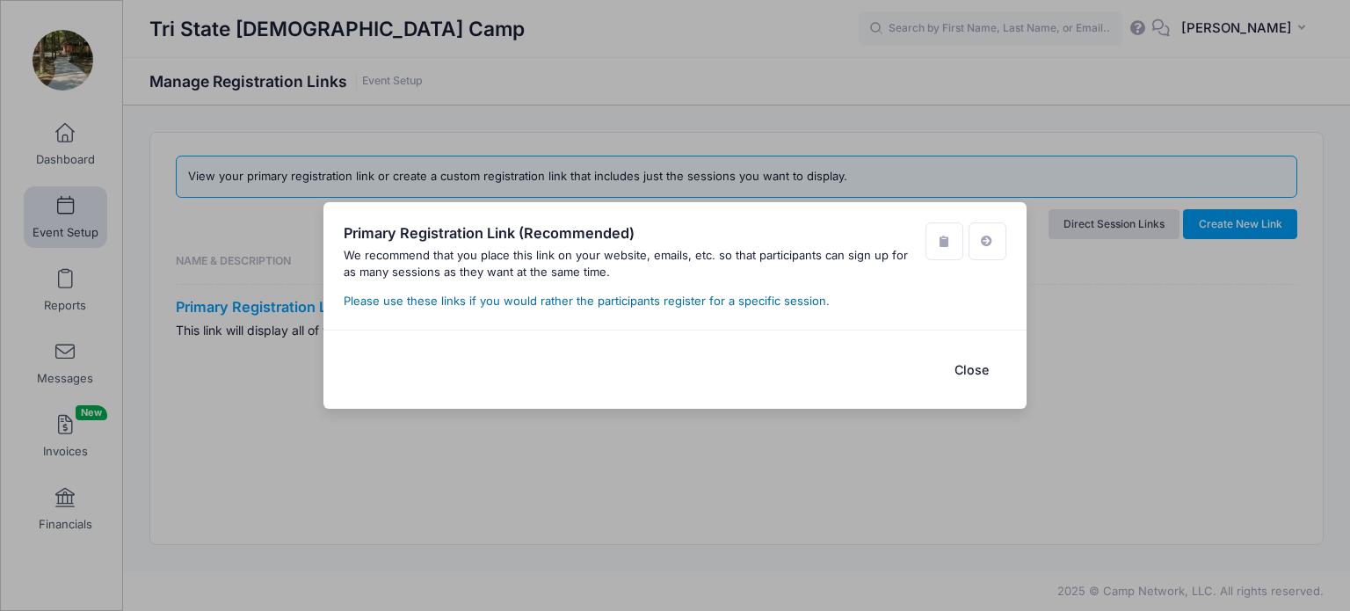
click at [749, 301] on link "Please use these links if you would rather the participants register for a spec…" at bounding box center [587, 300] width 486 height 14
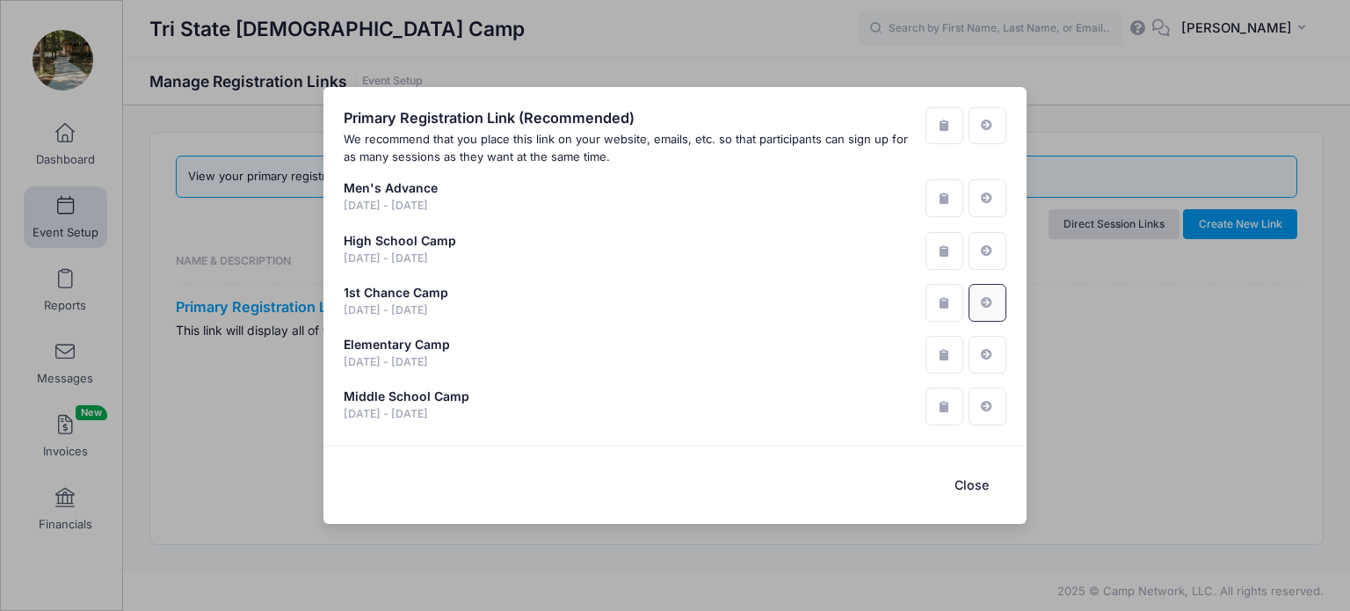
click at [988, 300] on icon at bounding box center [988, 302] width 14 height 11
click at [968, 482] on button "Close" at bounding box center [971, 486] width 70 height 38
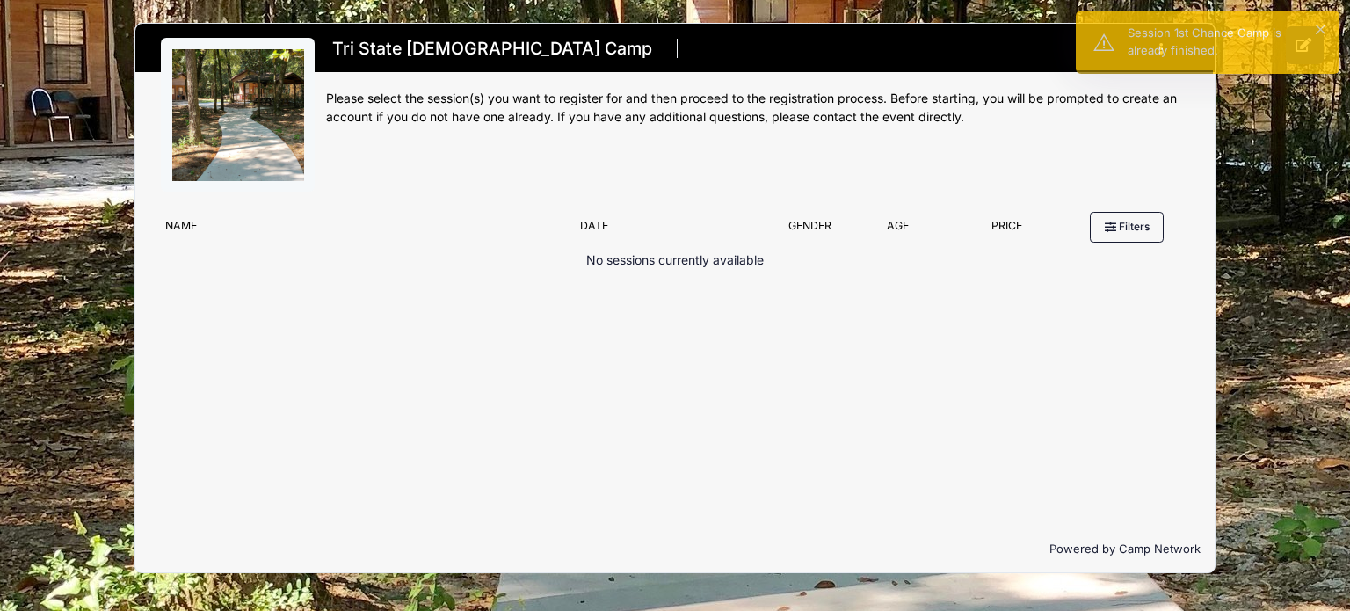
click at [690, 264] on p "No sessions currently available" at bounding box center [674, 260] width 177 height 18
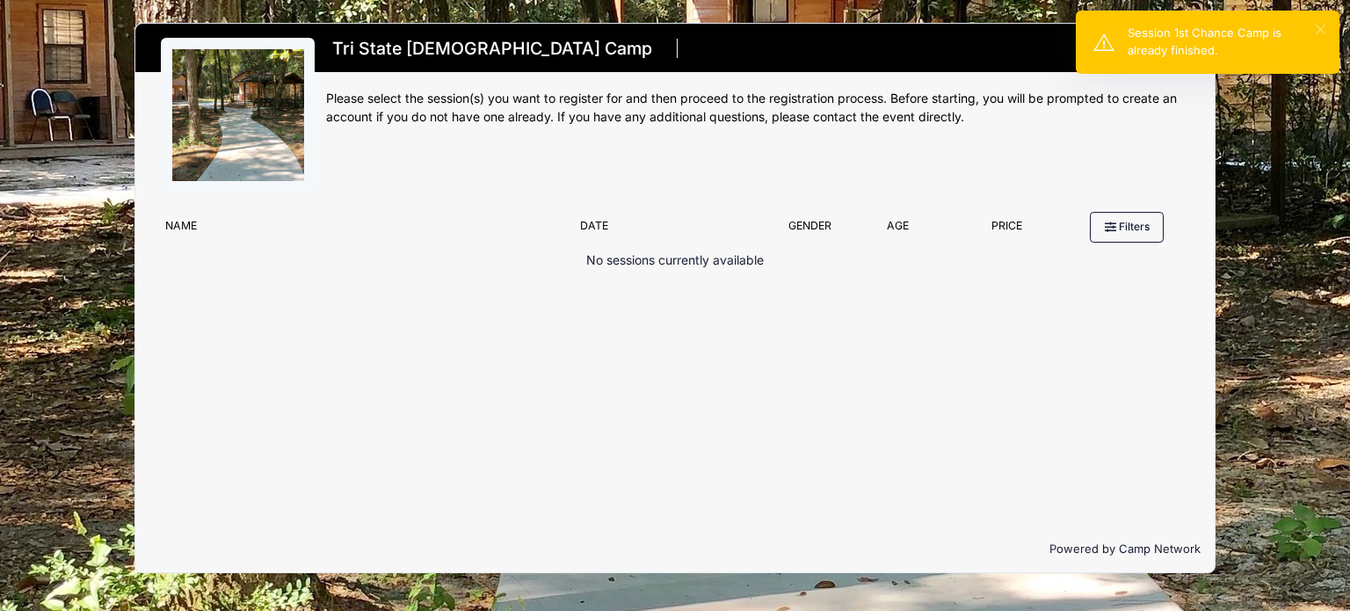
click at [1322, 32] on button "×" at bounding box center [1320, 30] width 10 height 10
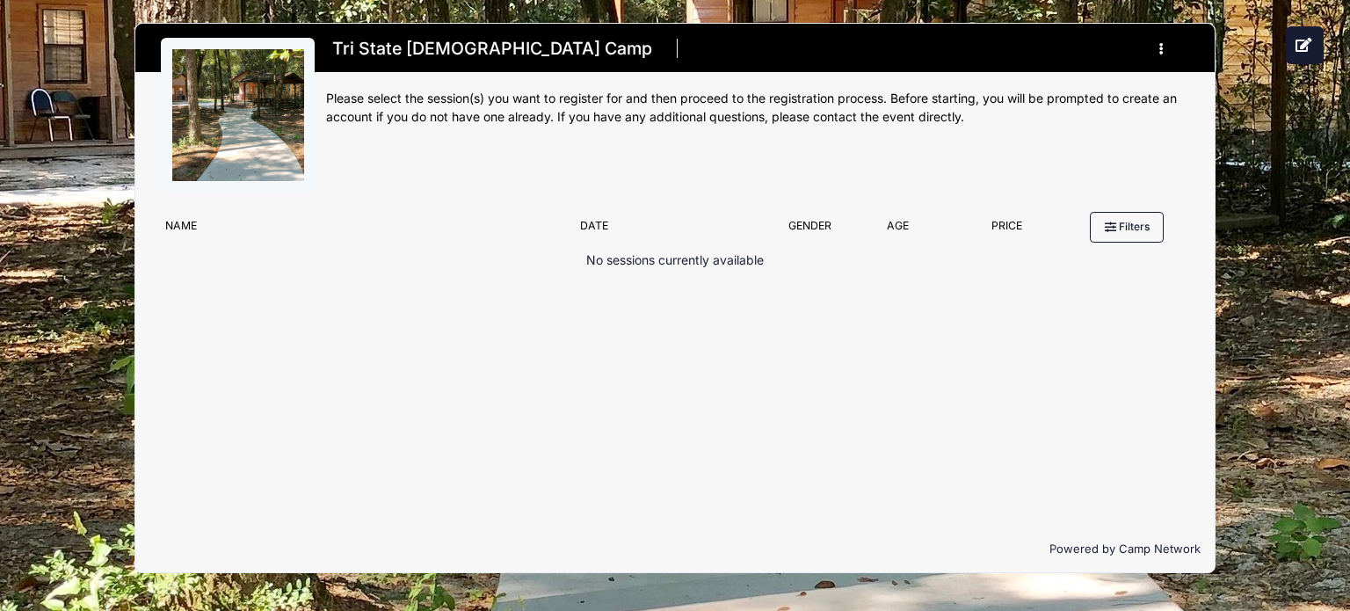
click at [1287, 199] on div "Tri State [DEMOGRAPHIC_DATA] Camp Register My Profile My Events My Registrations" at bounding box center [674, 298] width 1297 height 596
